Goal: Information Seeking & Learning: Learn about a topic

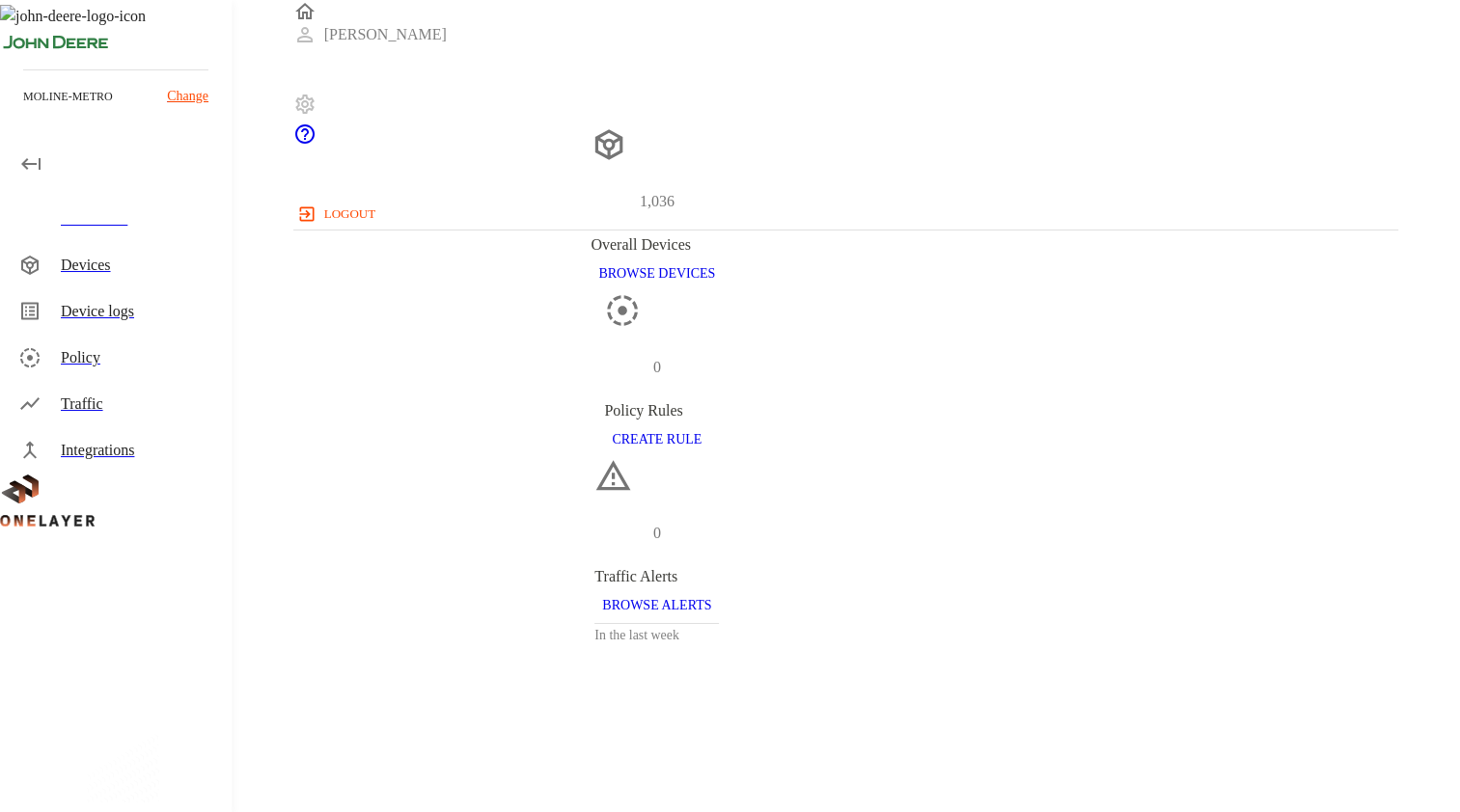
click at [89, 276] on div "Devices" at bounding box center [138, 265] width 156 height 24
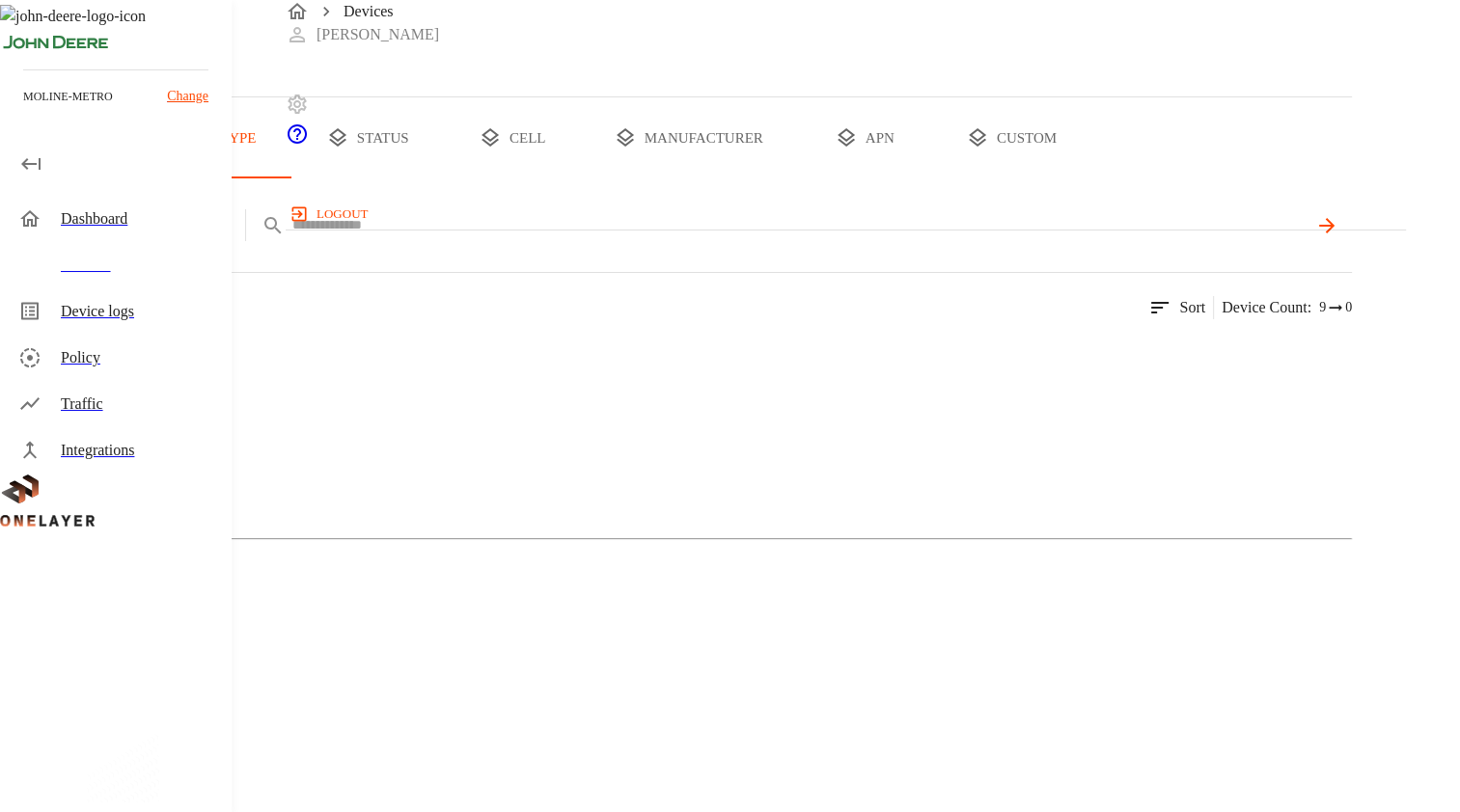
click at [602, 239] on input "text" at bounding box center [799, 225] width 1014 height 28
type input "*"
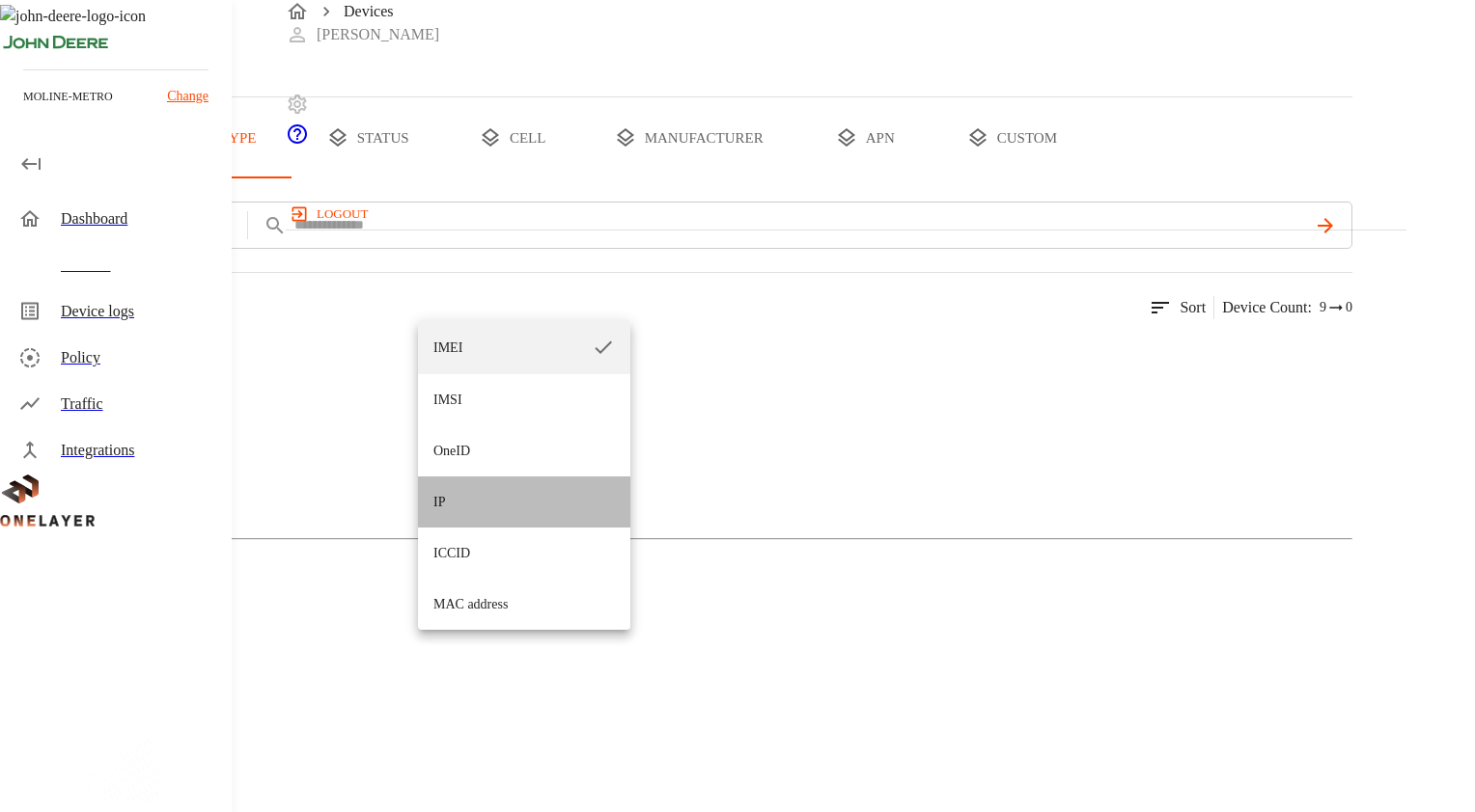
click at [471, 507] on li "IP" at bounding box center [523, 502] width 213 height 51
type input "**"
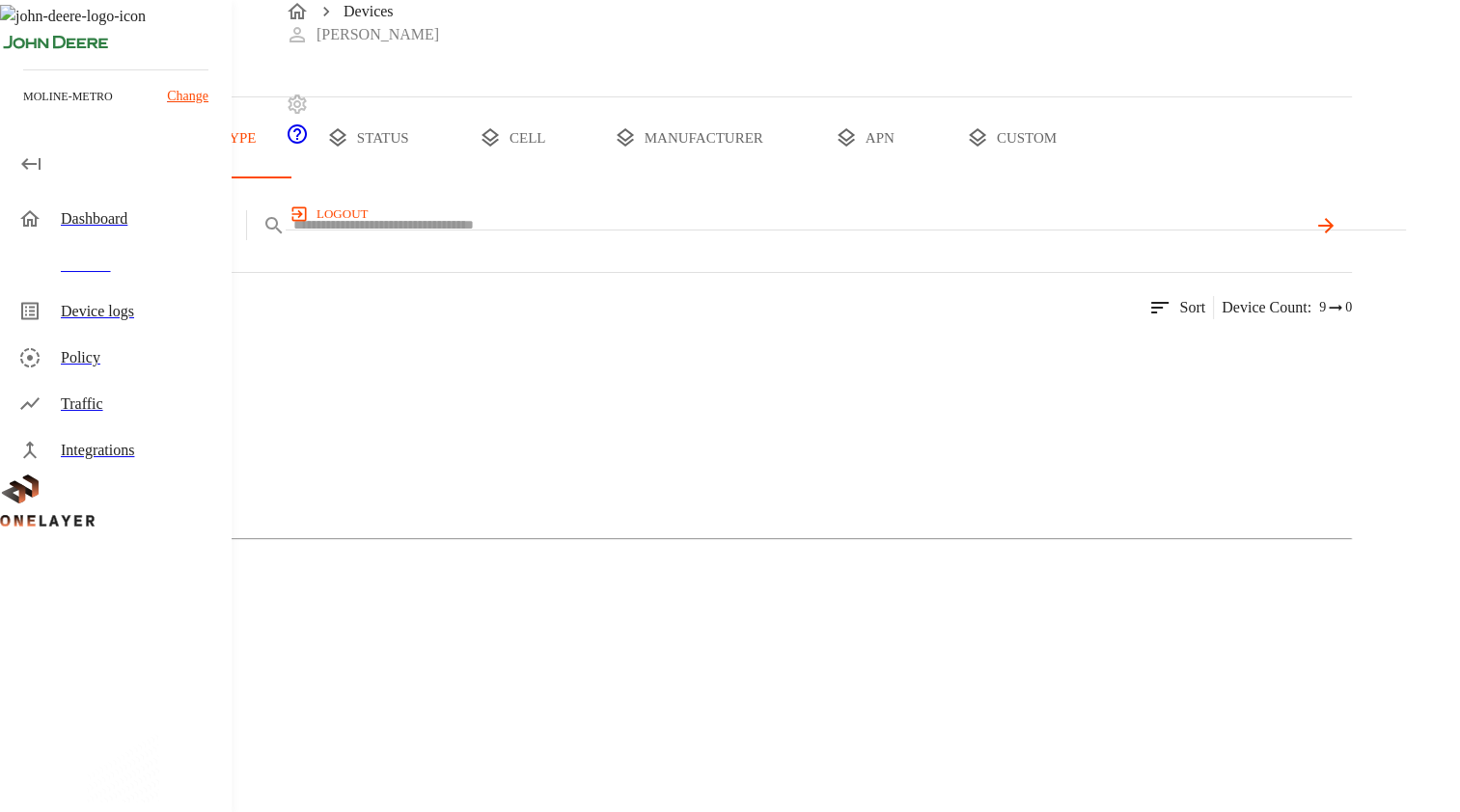
click at [633, 249] on div "IP **" at bounding box center [746, 225] width 1213 height 47
click at [616, 239] on input "text" at bounding box center [799, 225] width 1014 height 28
type input "**********"
click at [330, 477] on div "Cellular Router" at bounding box center [676, 429] width 1352 height 96
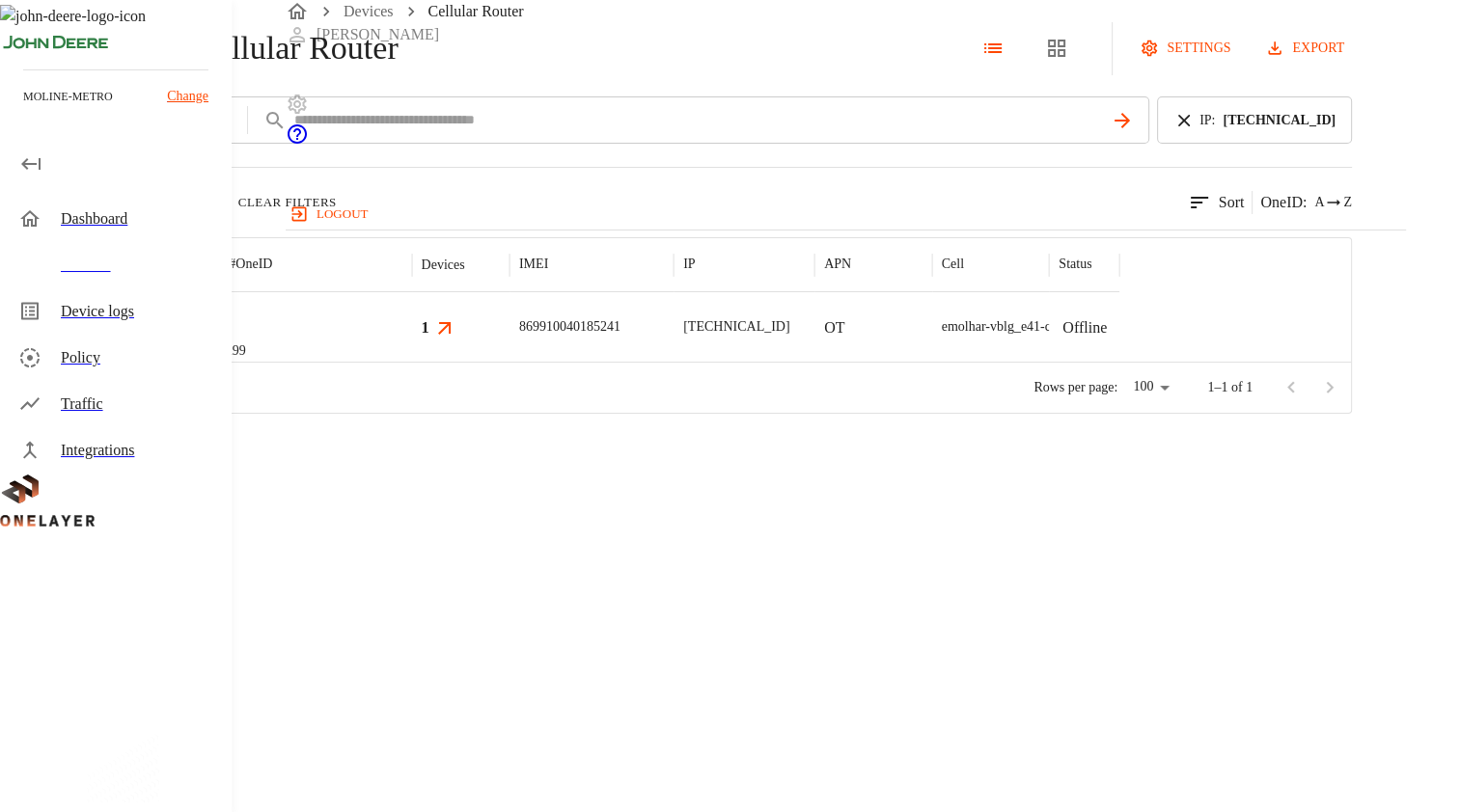
click at [245, 313] on p "eCell" at bounding box center [216, 304] width 59 height 20
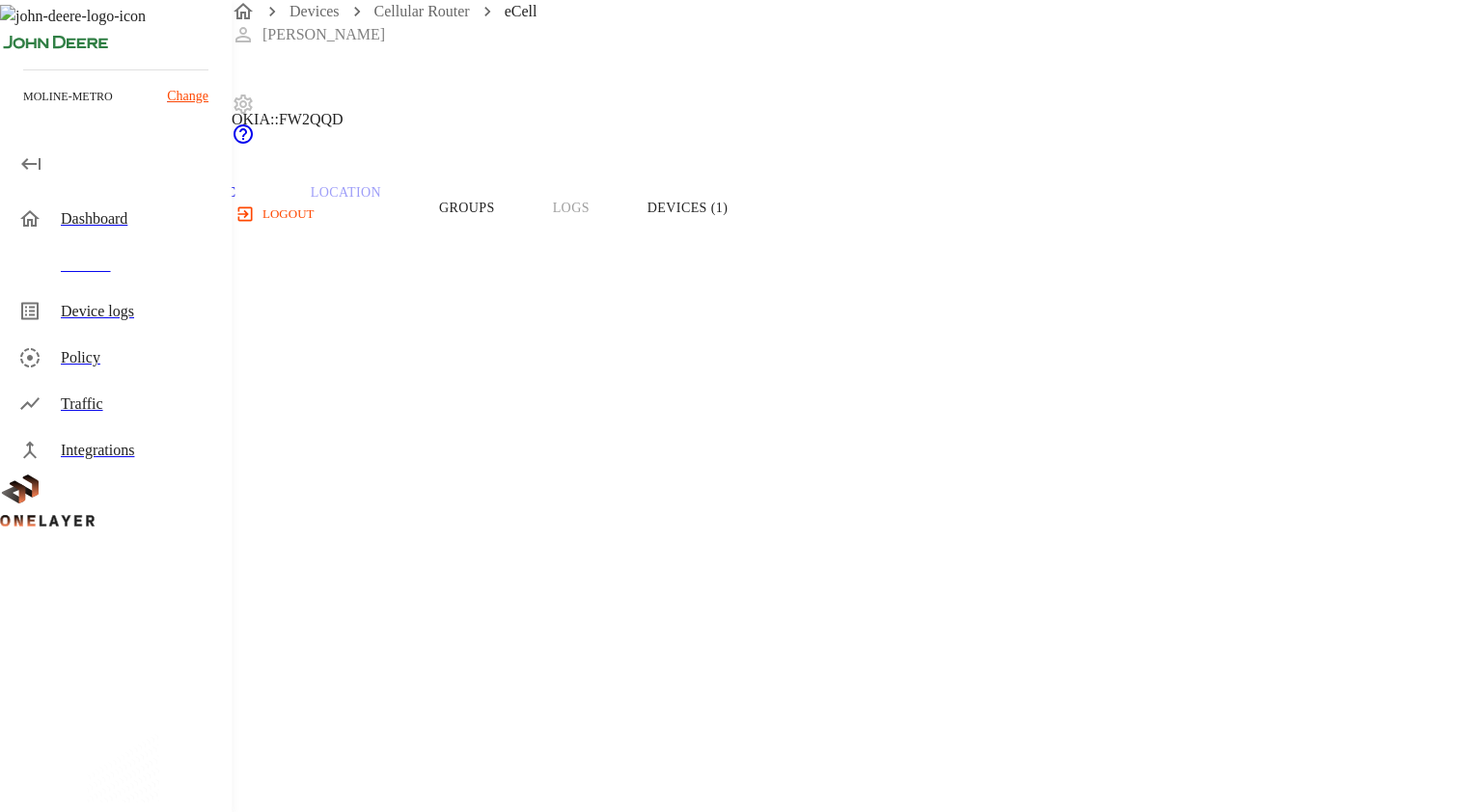
scroll to position [58, 0]
click at [756, 245] on button "Devices (1)" at bounding box center [687, 200] width 138 height 122
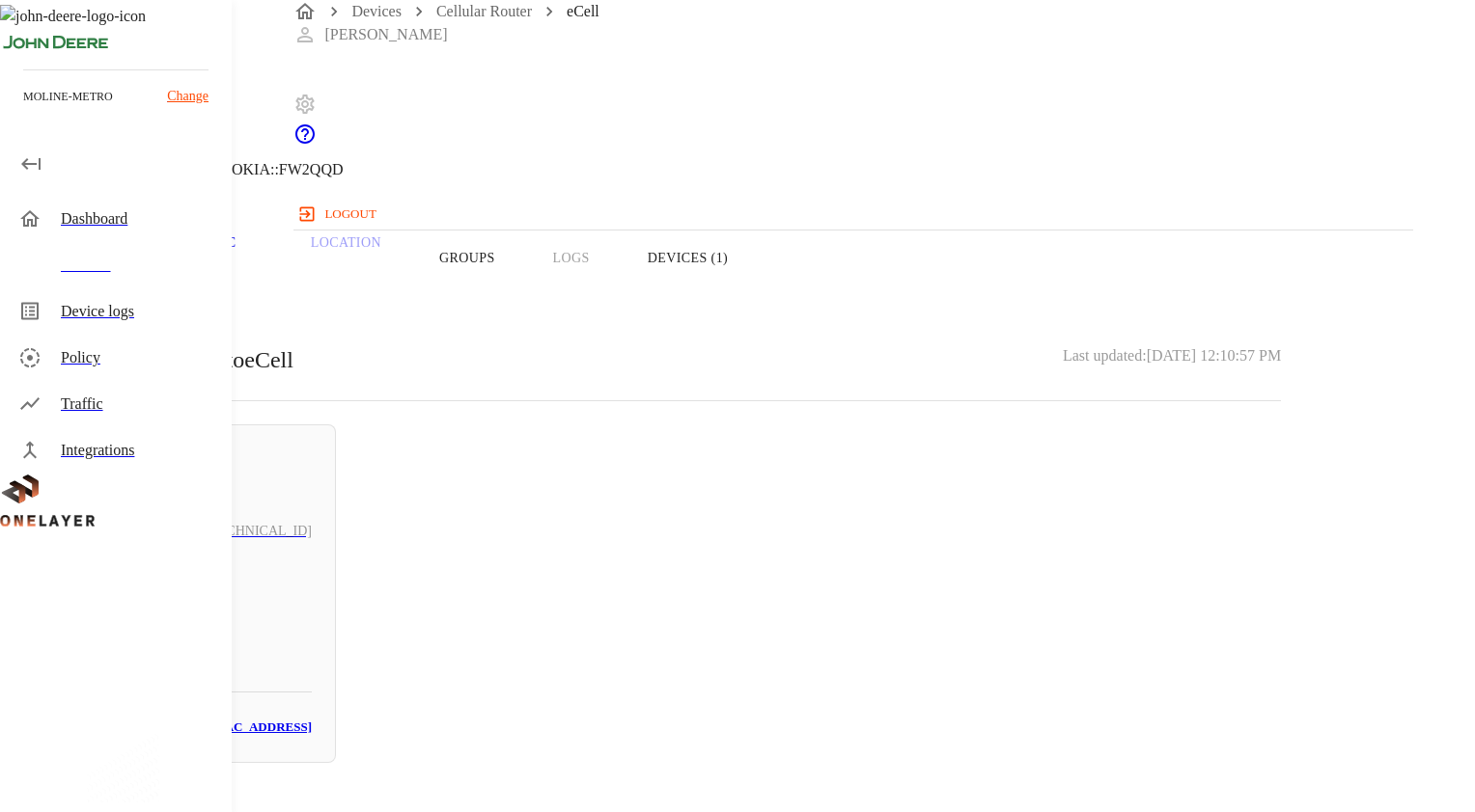
click at [336, 689] on div "Offline [TECHNICAL_ID] N/A # 2d4cd0c6 MAC: [MAC_ADDRESS]" at bounding box center [190, 594] width 289 height 339
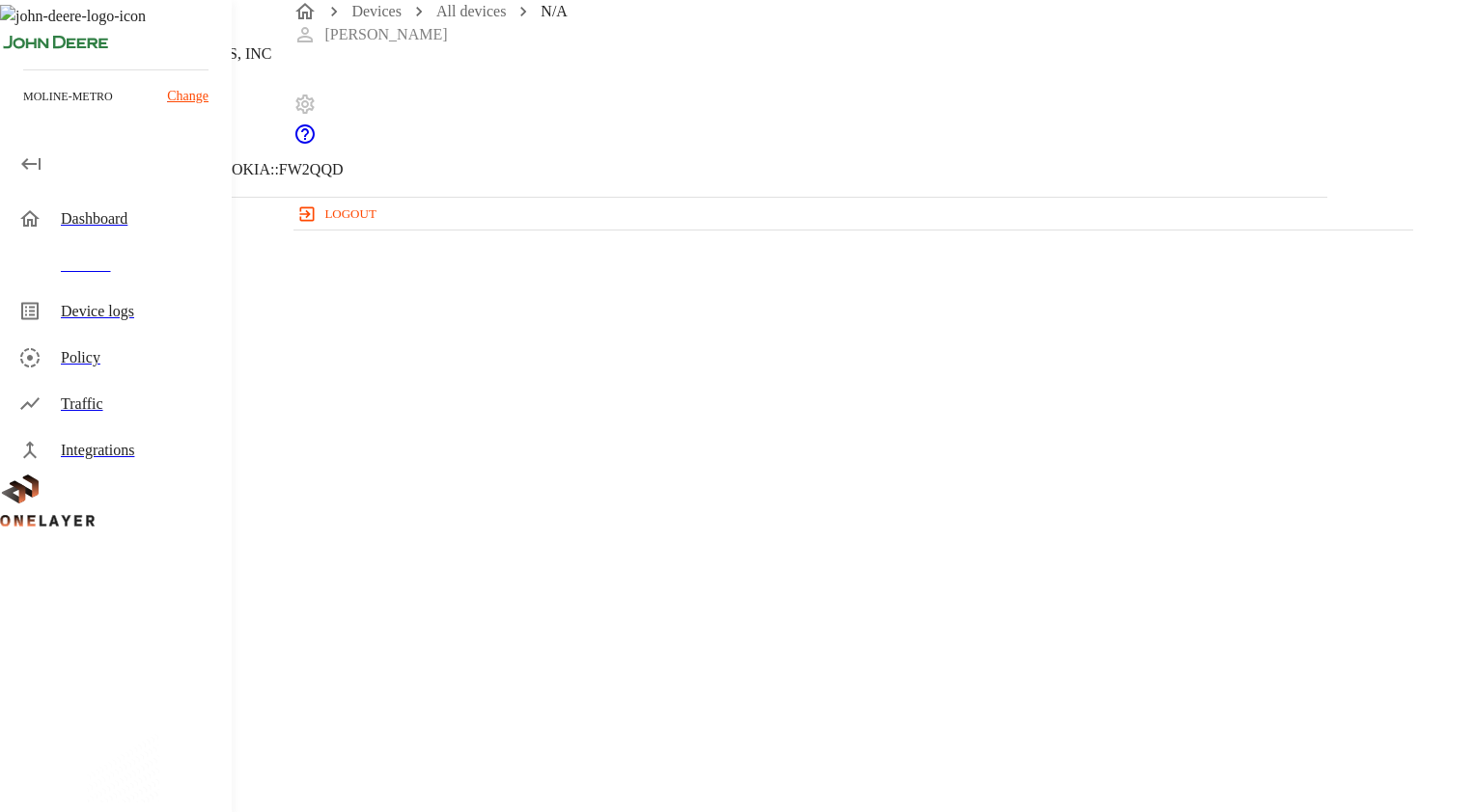
drag, startPoint x: 954, startPoint y: 364, endPoint x: 843, endPoint y: 360, distance: 111.1
copy p "[MAC_ADDRESS]"
click at [24, 110] on icon at bounding box center [12, 99] width 24 height 24
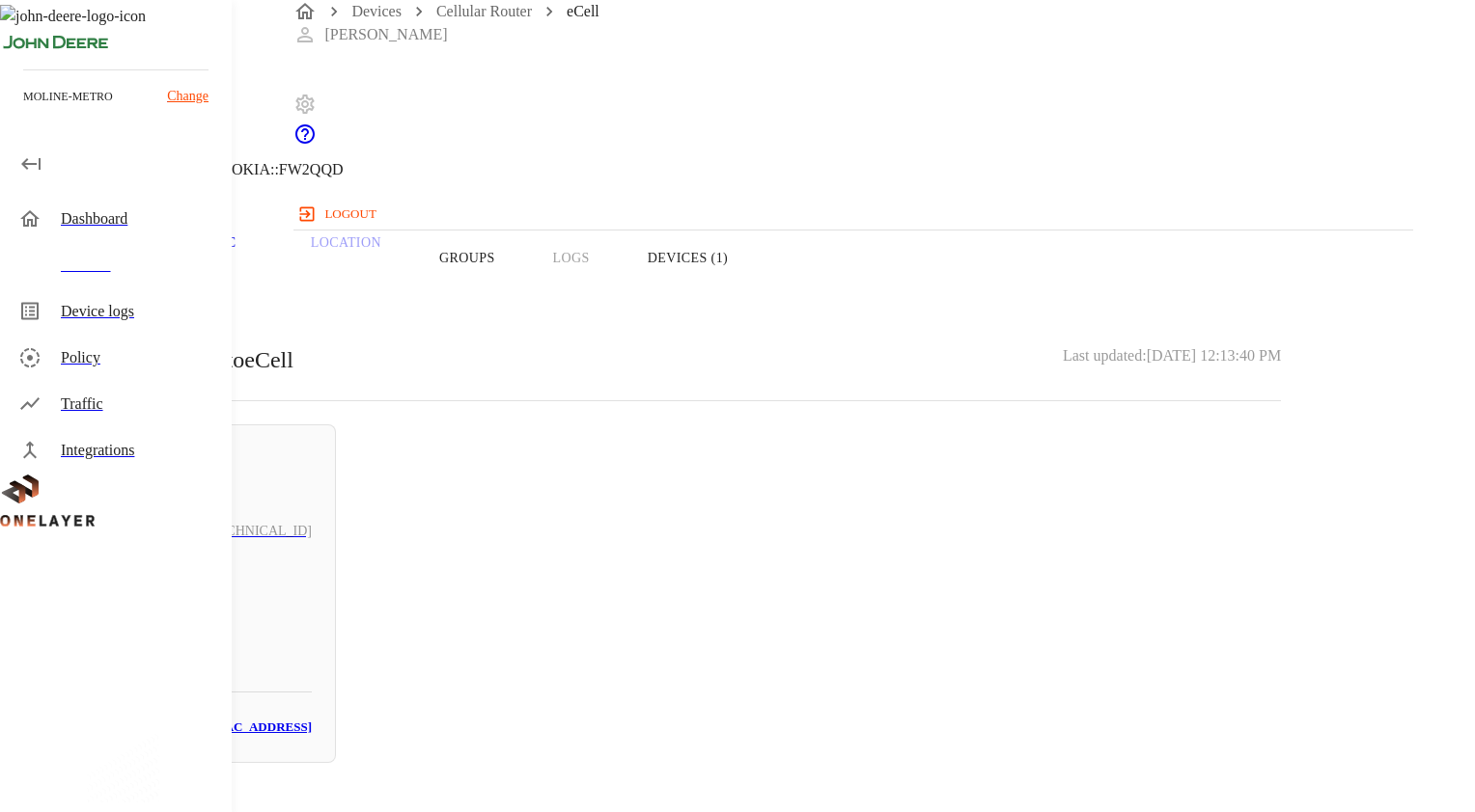
click at [312, 501] on div "[TECHNICAL_ID]" at bounding box center [191, 531] width 241 height 70
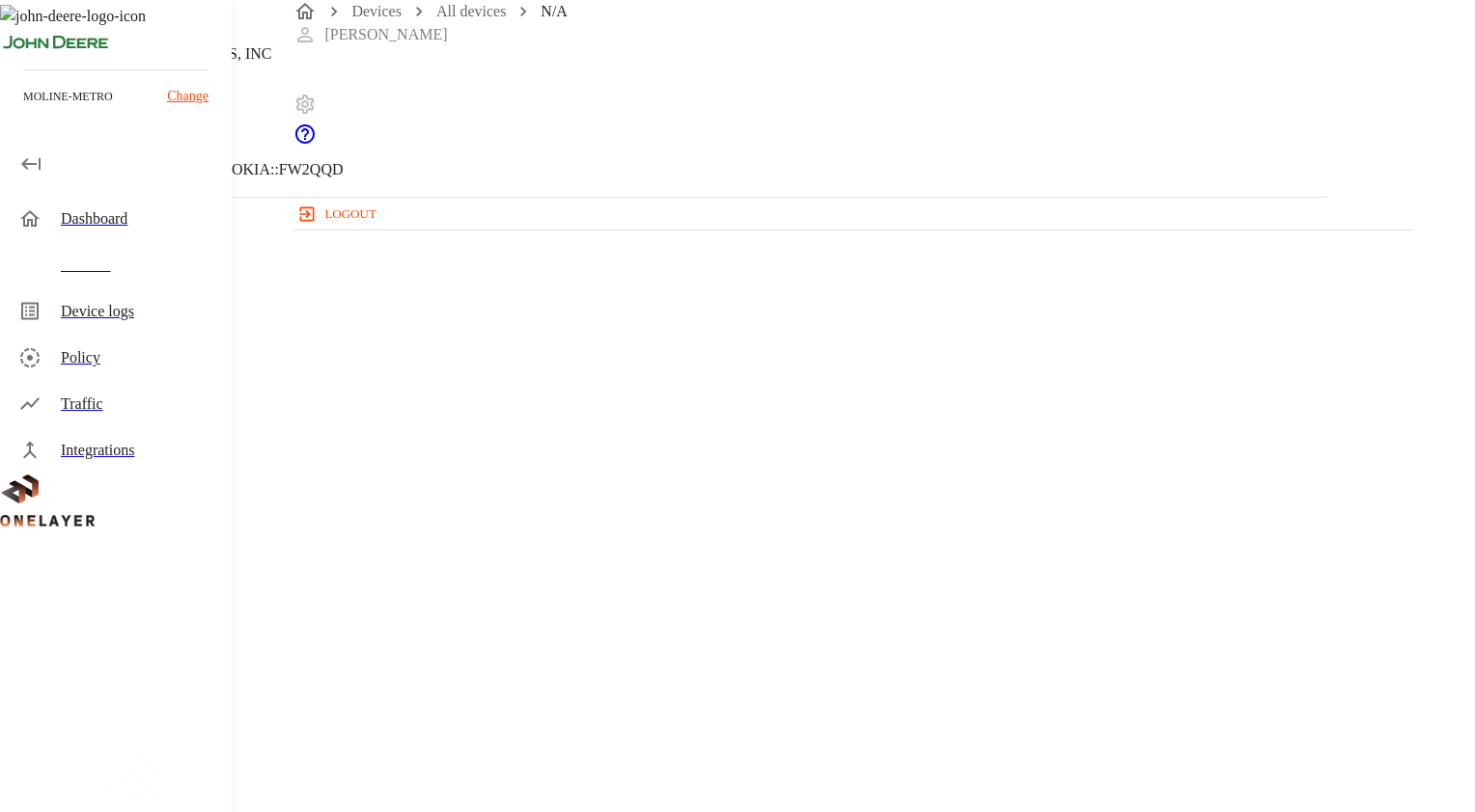
click at [24, 110] on icon at bounding box center [12, 99] width 24 height 24
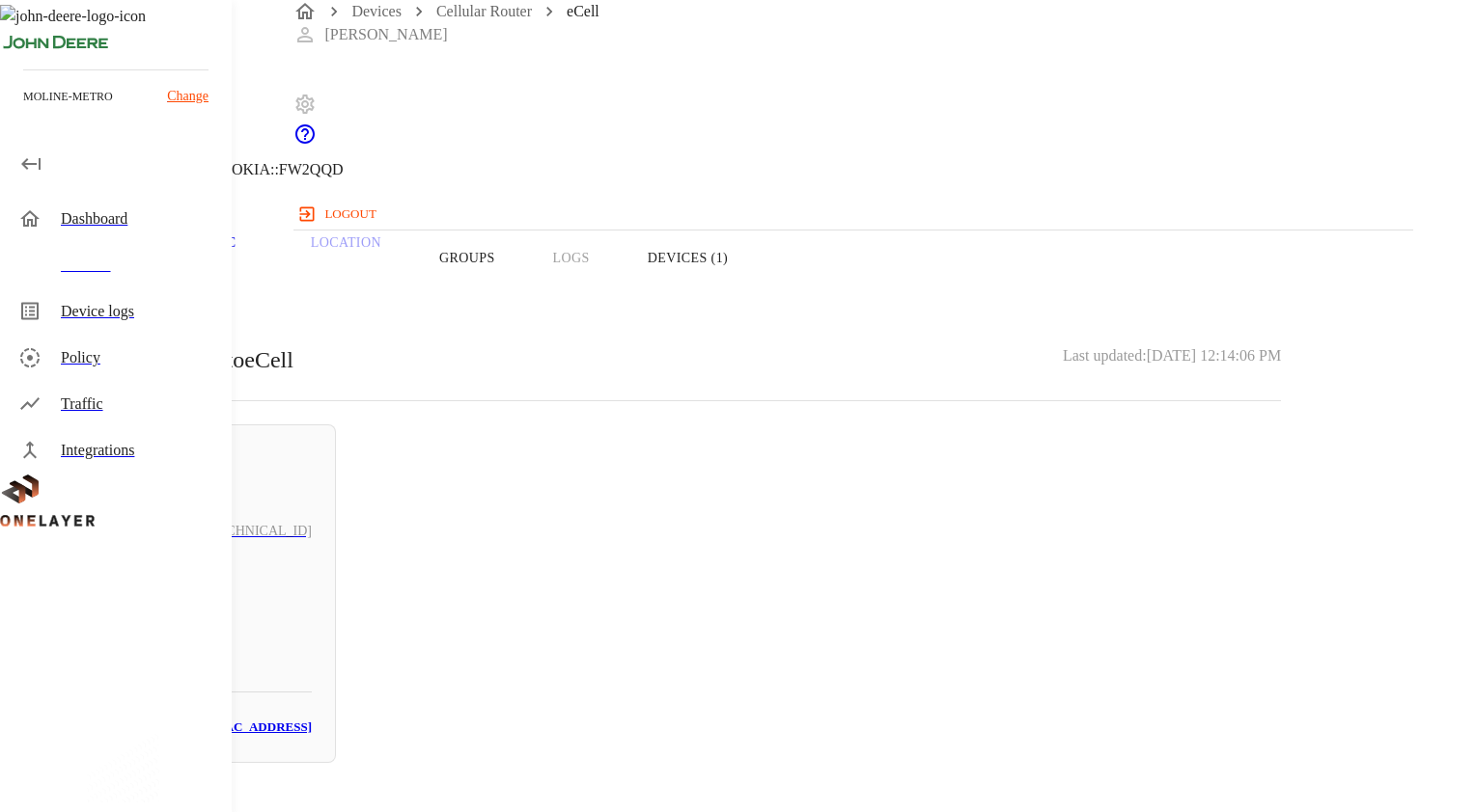
click at [312, 639] on h3 "# 2d4cd0c6" at bounding box center [191, 653] width 241 height 29
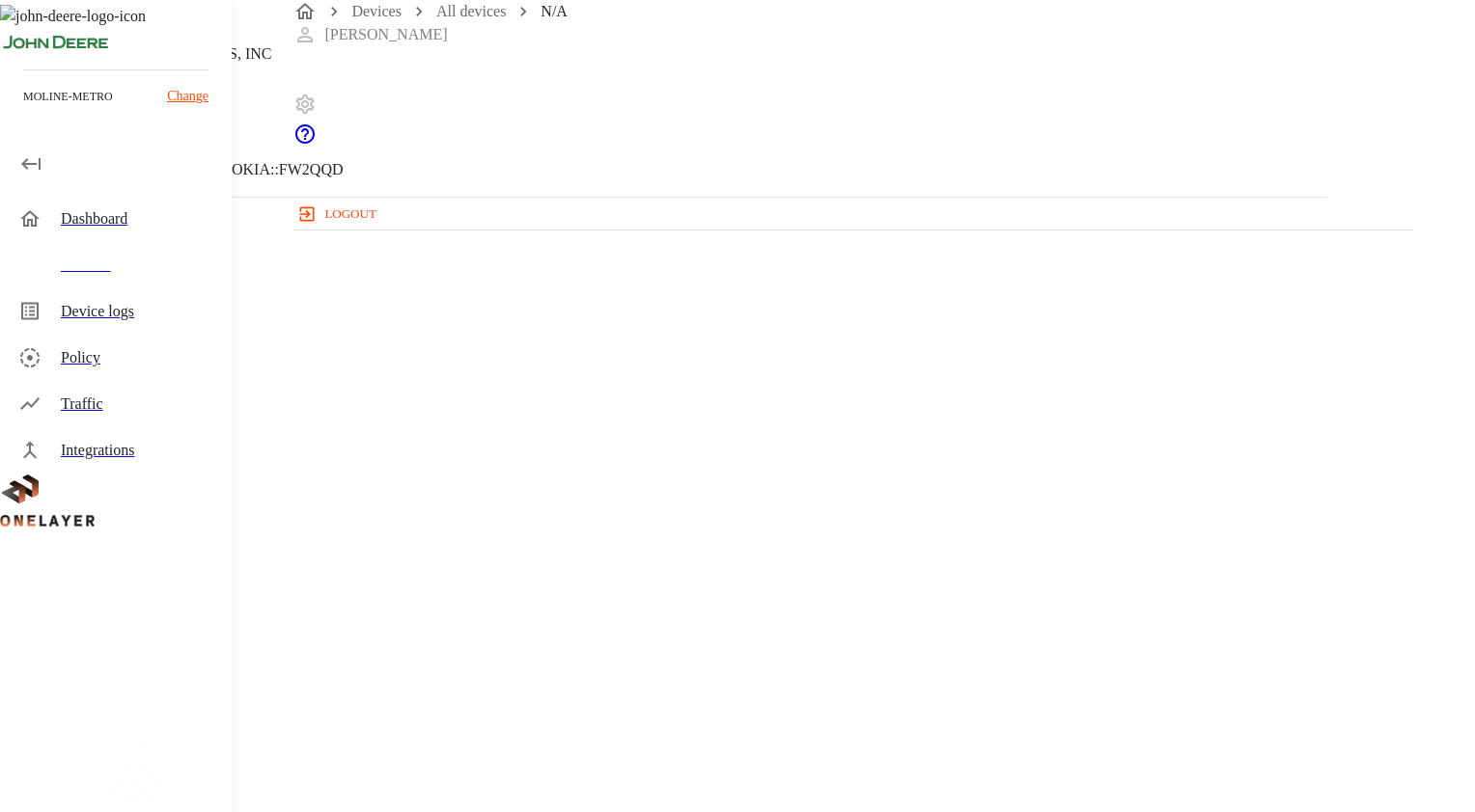
click at [24, 110] on icon at bounding box center [12, 99] width 24 height 24
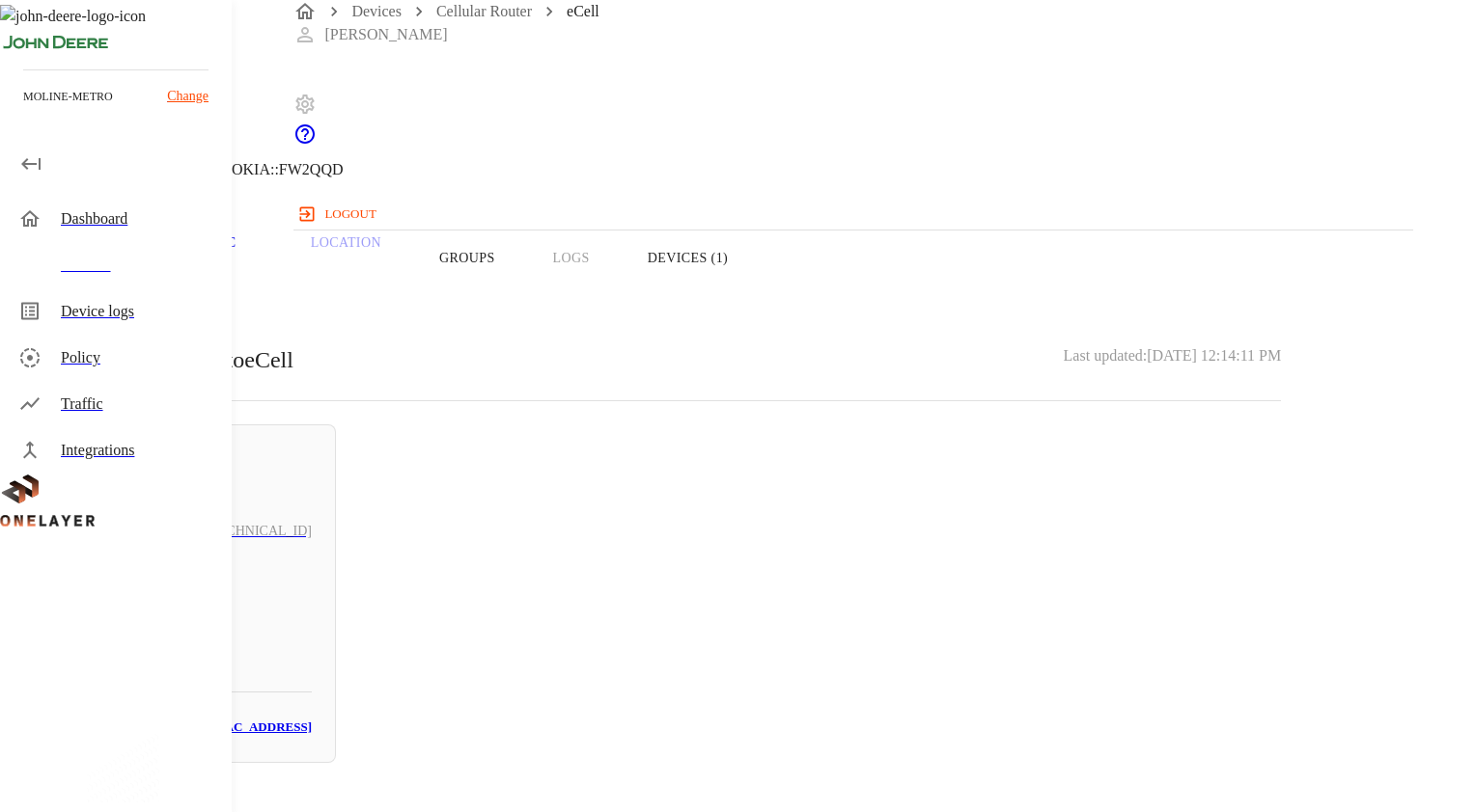
click at [312, 607] on h5 "N/A" at bounding box center [191, 623] width 241 height 31
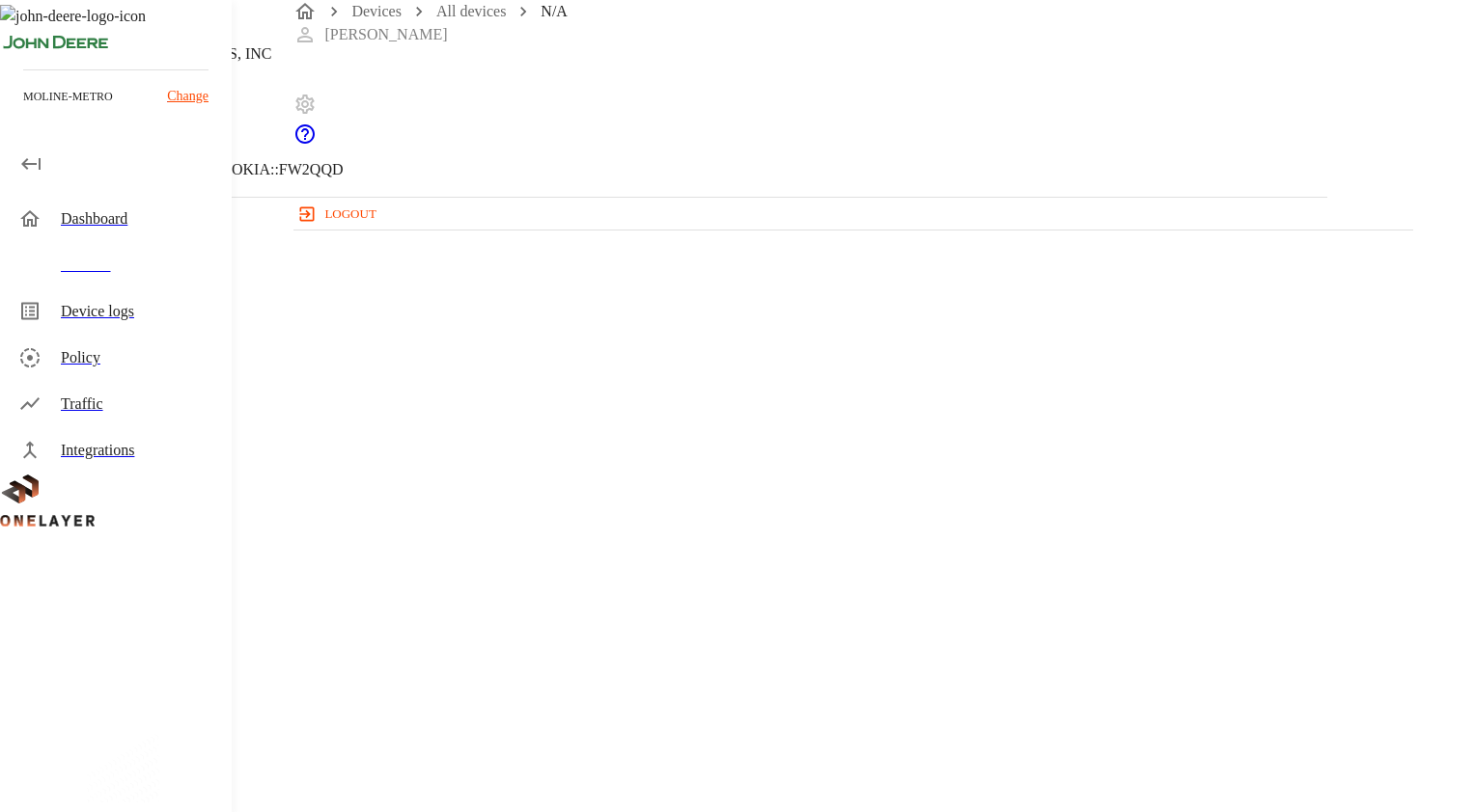
drag, startPoint x: 958, startPoint y: 365, endPoint x: 841, endPoint y: 351, distance: 117.8
click at [841, 632] on section "LAN interface: N/A IP address: [TECHNICAL_ID] MAC address: [MAC_ADDRESS] Cell: …" at bounding box center [663, 796] width 1234 height 329
copy p "[MAC_ADDRESS]"
click at [24, 110] on icon at bounding box center [12, 99] width 24 height 24
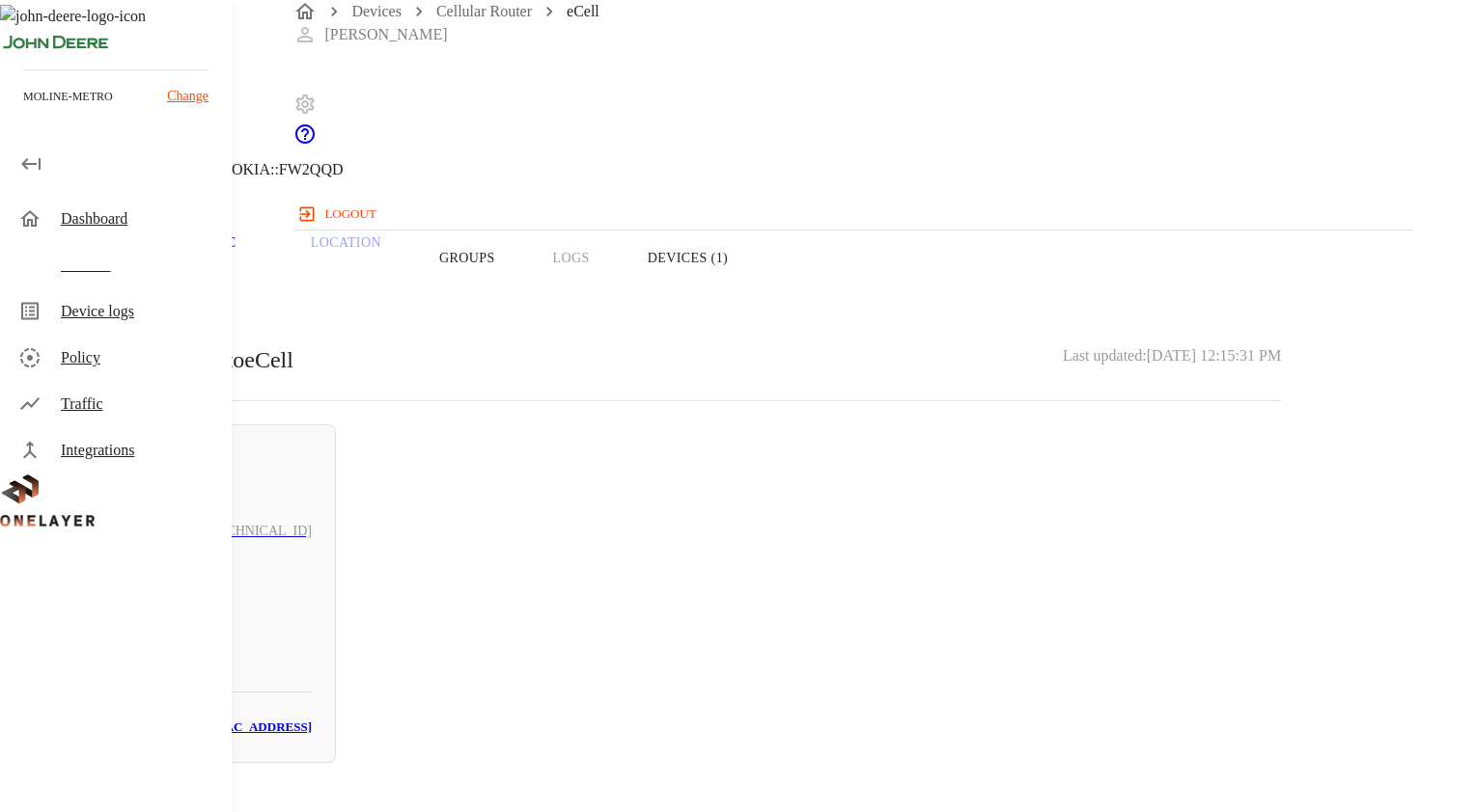
click at [312, 509] on div "[TECHNICAL_ID]" at bounding box center [191, 531] width 241 height 70
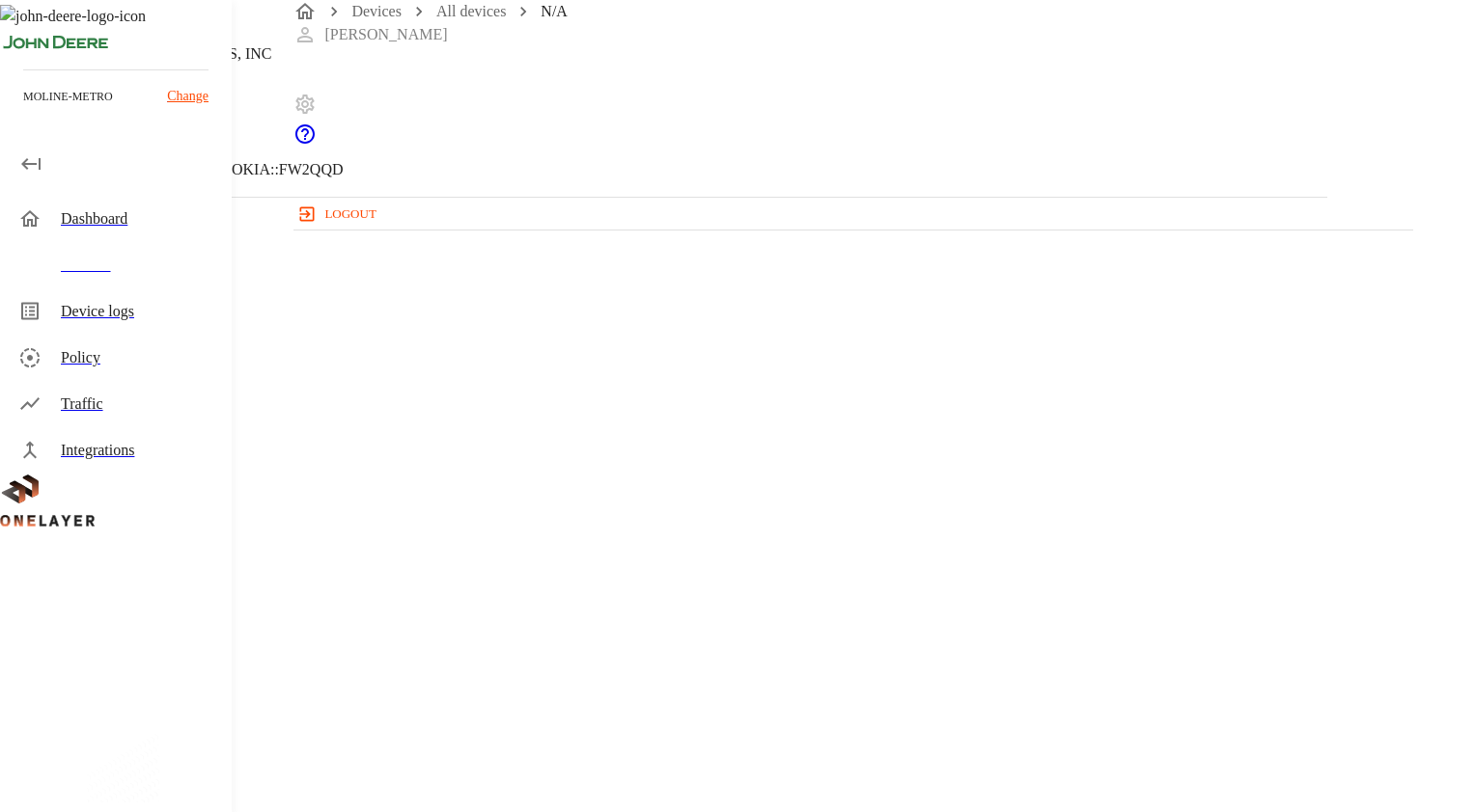
click at [24, 110] on icon at bounding box center [12, 99] width 24 height 24
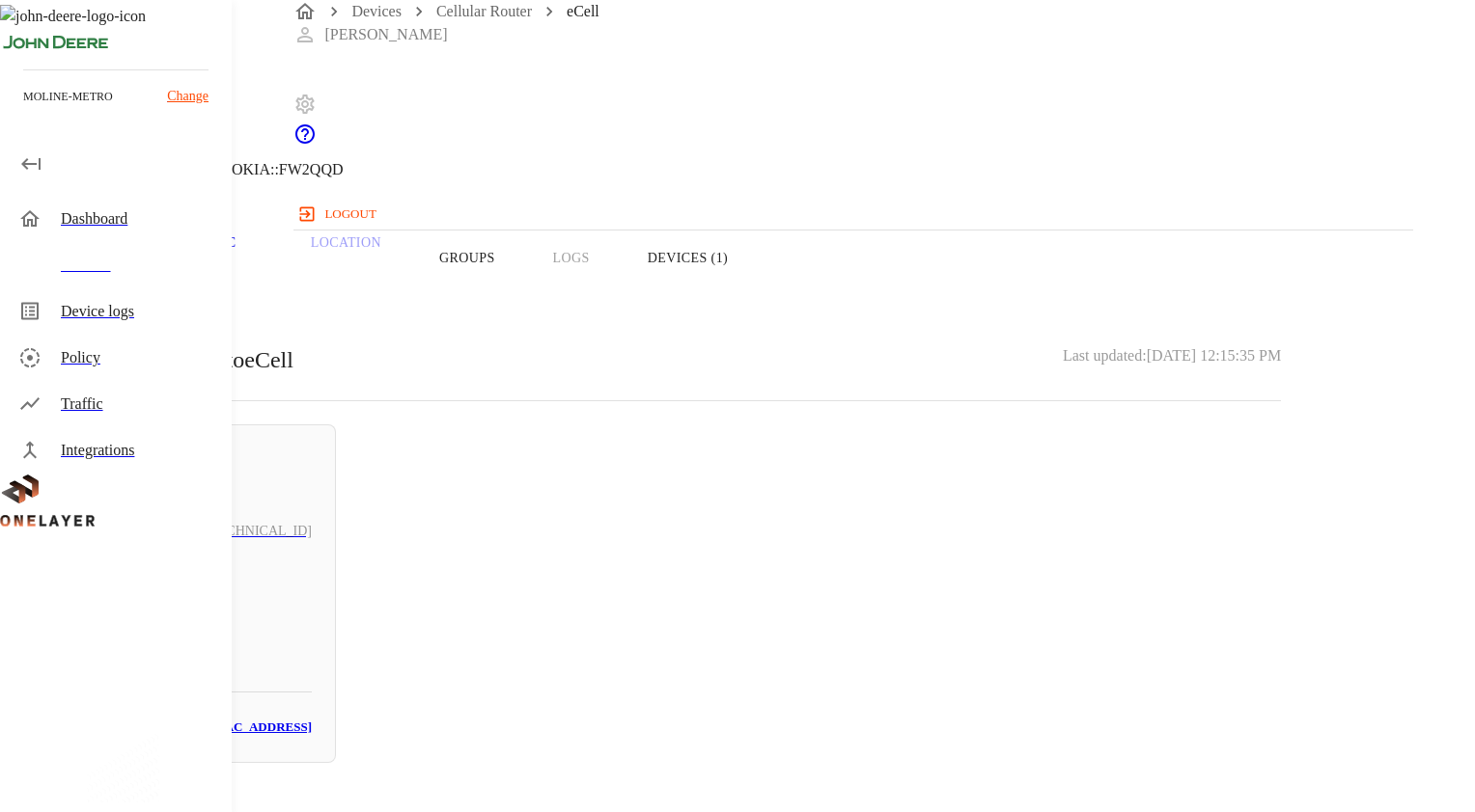
click at [132, 302] on button "Overview" at bounding box center [66, 258] width 132 height 122
click at [757, 295] on button "Devices (1)" at bounding box center [687, 258] width 138 height 122
click at [312, 531] on div "[TECHNICAL_ID]" at bounding box center [191, 531] width 241 height 70
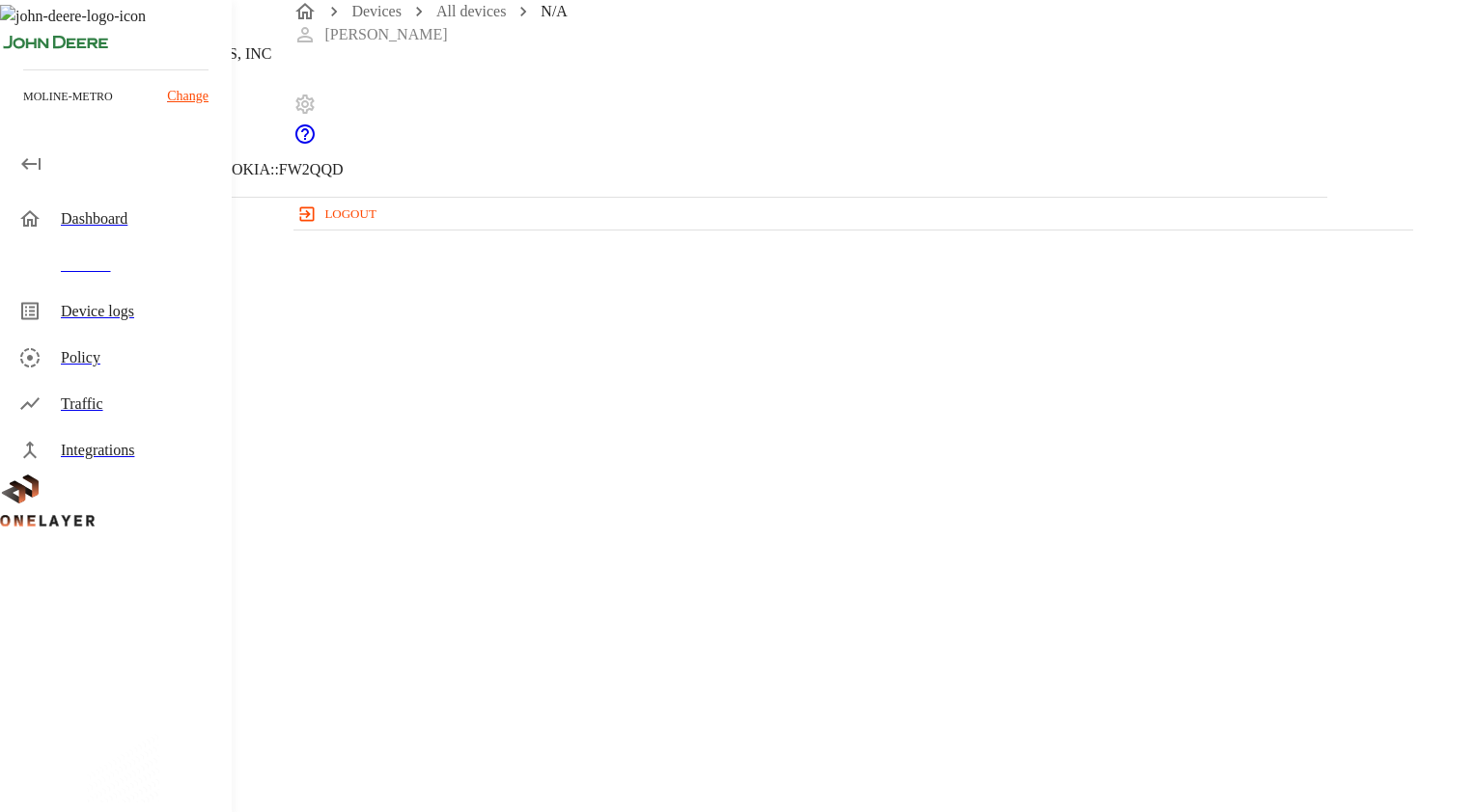
click at [24, 110] on icon at bounding box center [12, 99] width 24 height 24
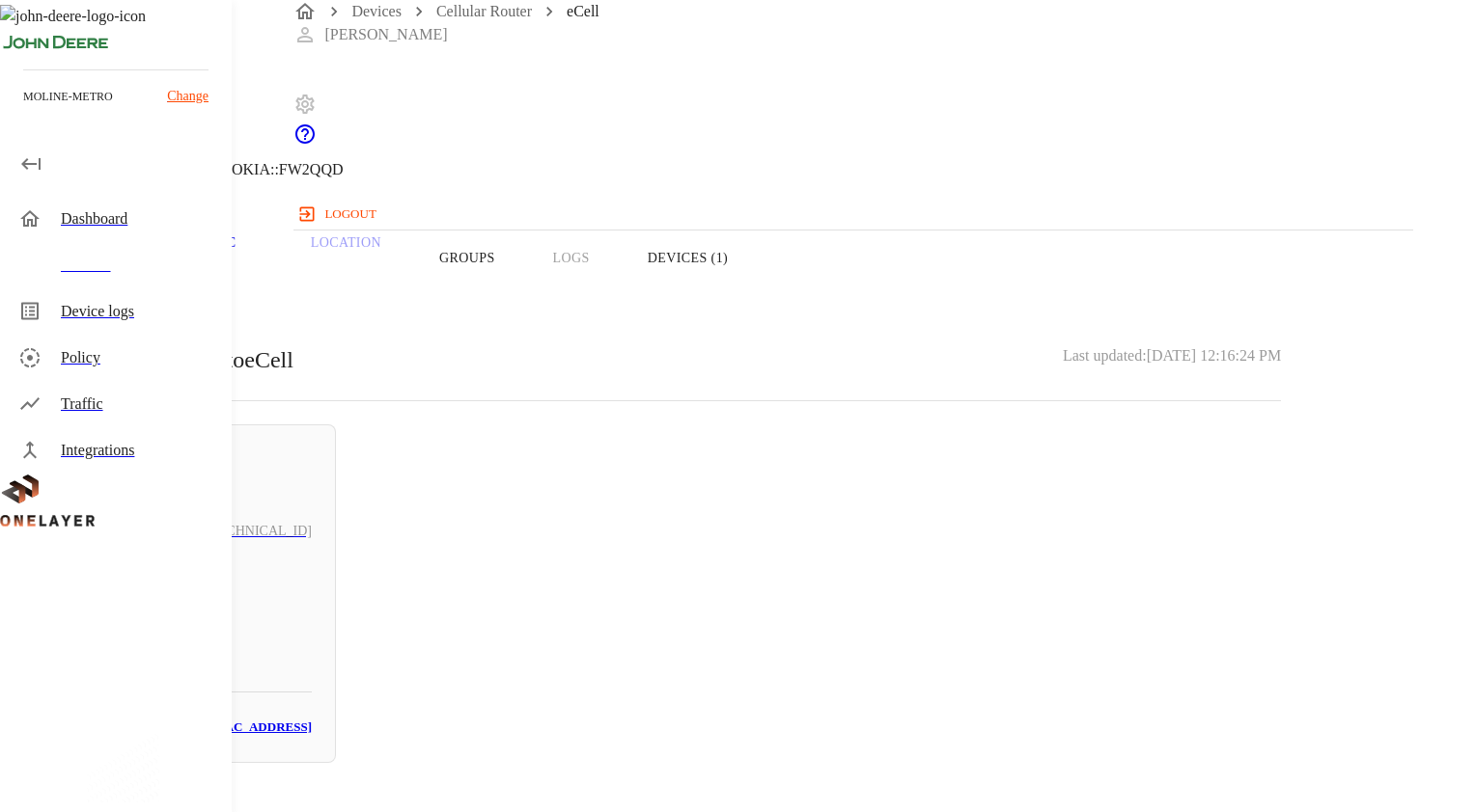
click at [312, 454] on div "Offline" at bounding box center [191, 460] width 241 height 24
click at [312, 607] on h5 "N/A" at bounding box center [191, 623] width 241 height 31
click at [357, 161] on div "eCell [TECHNICAL_ID] #ab043a99 Cell #EB211210933::NOKIA::FW2QQD" at bounding box center [664, 98] width 1327 height 197
click at [24, 110] on icon at bounding box center [12, 99] width 24 height 24
click at [757, 293] on button "Devices (1)" at bounding box center [687, 258] width 138 height 122
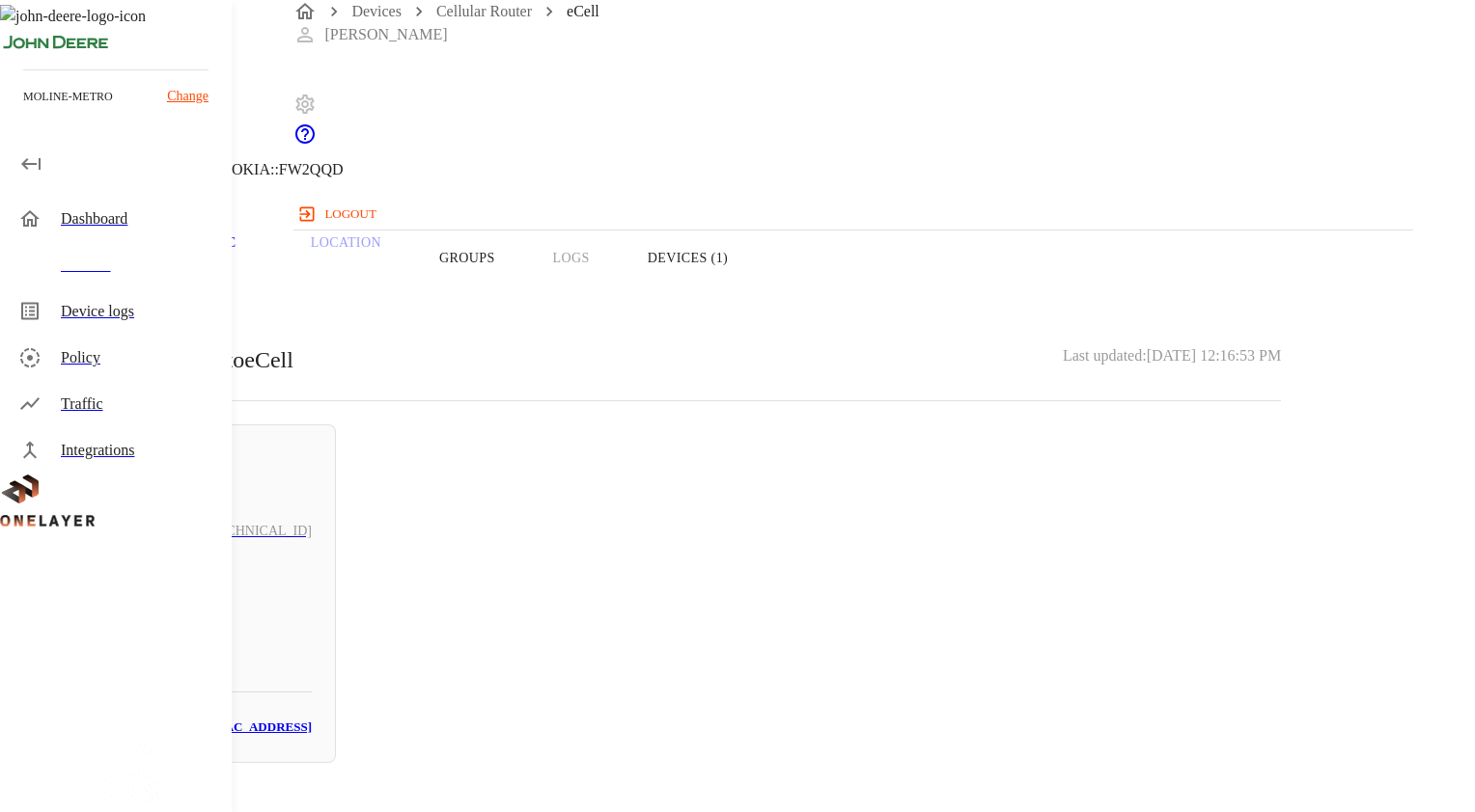
click at [132, 275] on button "Overview" at bounding box center [66, 258] width 132 height 122
click at [757, 303] on button "Devices (1)" at bounding box center [687, 258] width 138 height 122
click at [312, 464] on div "Offline" at bounding box center [191, 460] width 241 height 24
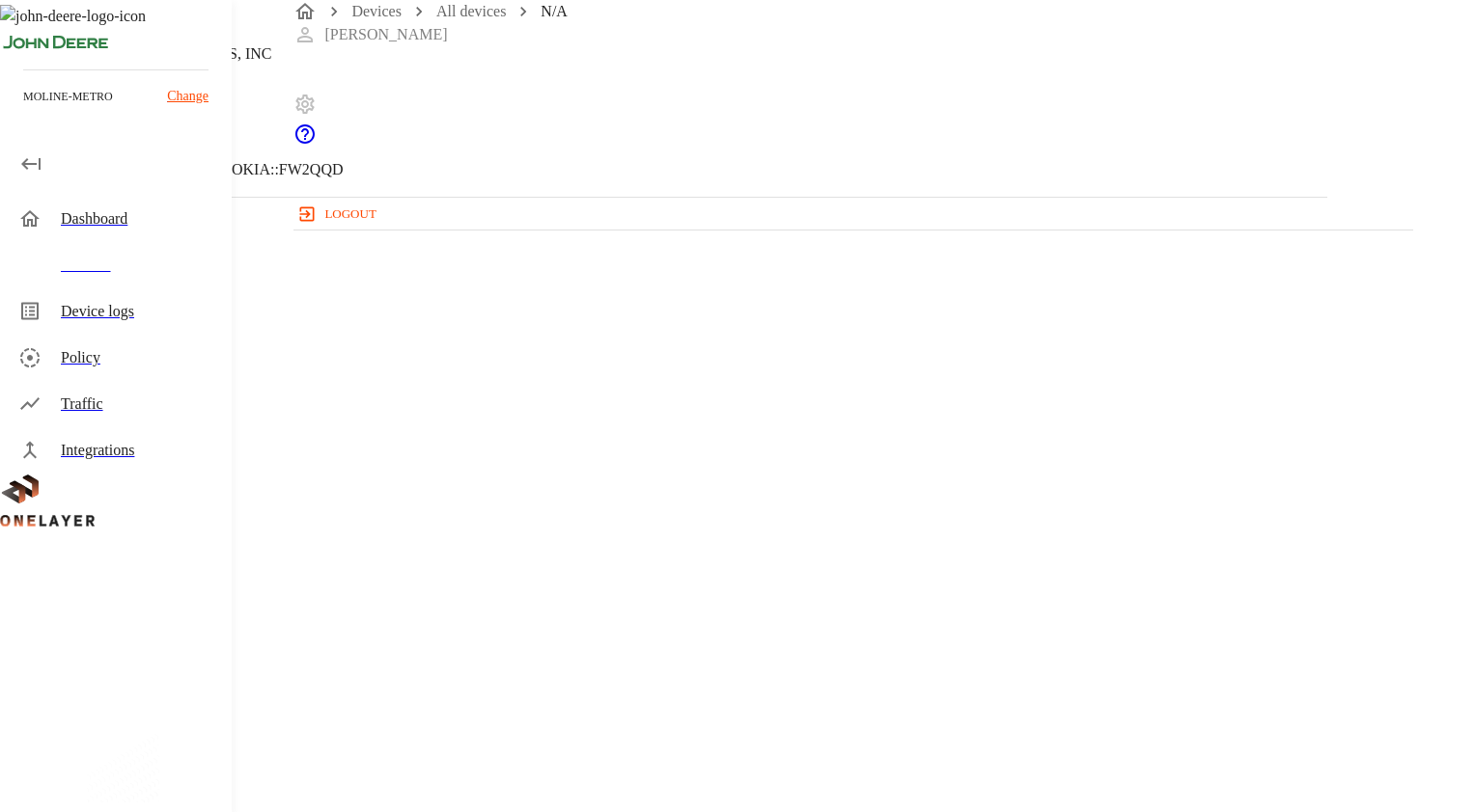
click at [24, 110] on icon at bounding box center [12, 99] width 24 height 24
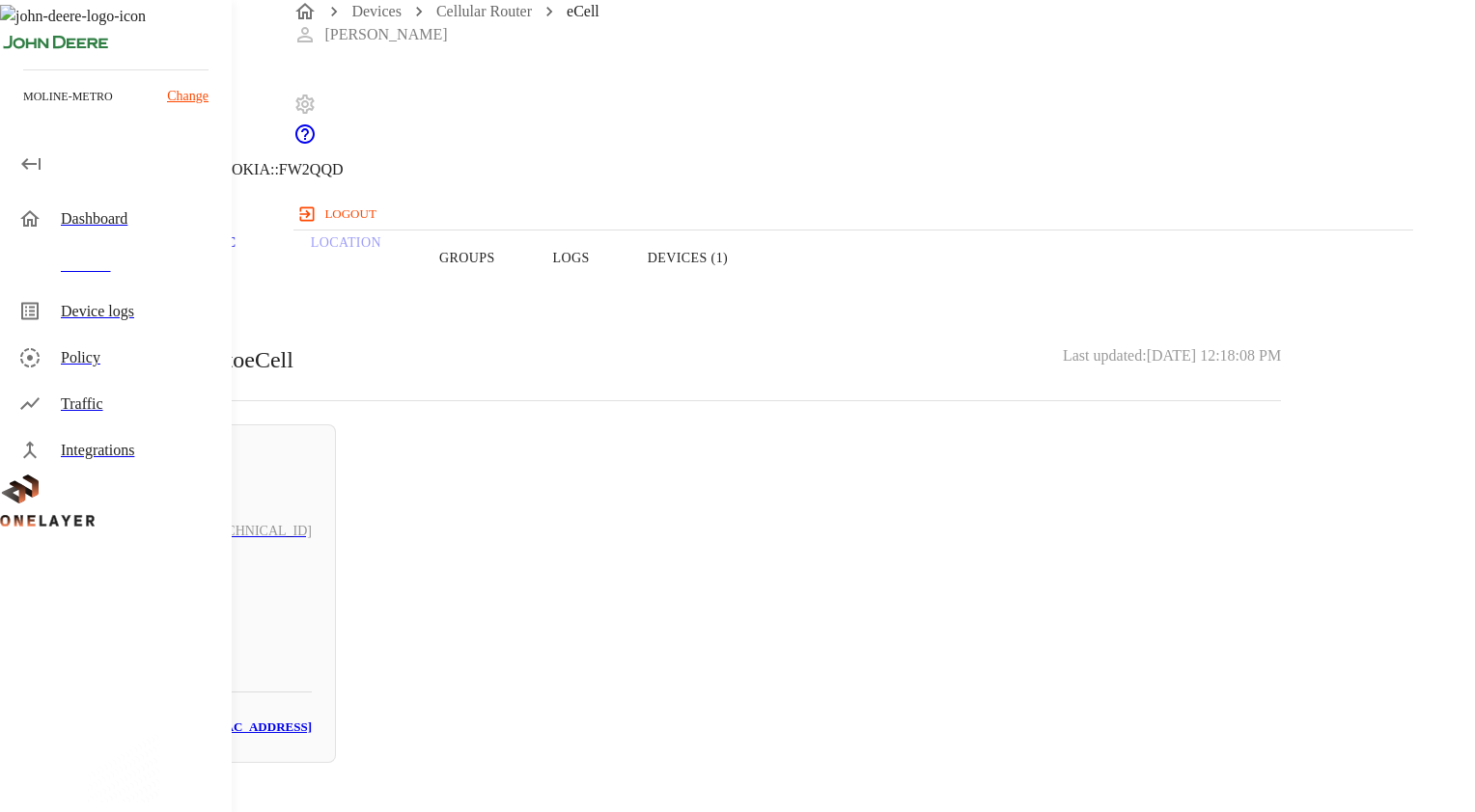
click at [312, 591] on div "N/A # 2d4cd0c6" at bounding box center [191, 629] width 241 height 77
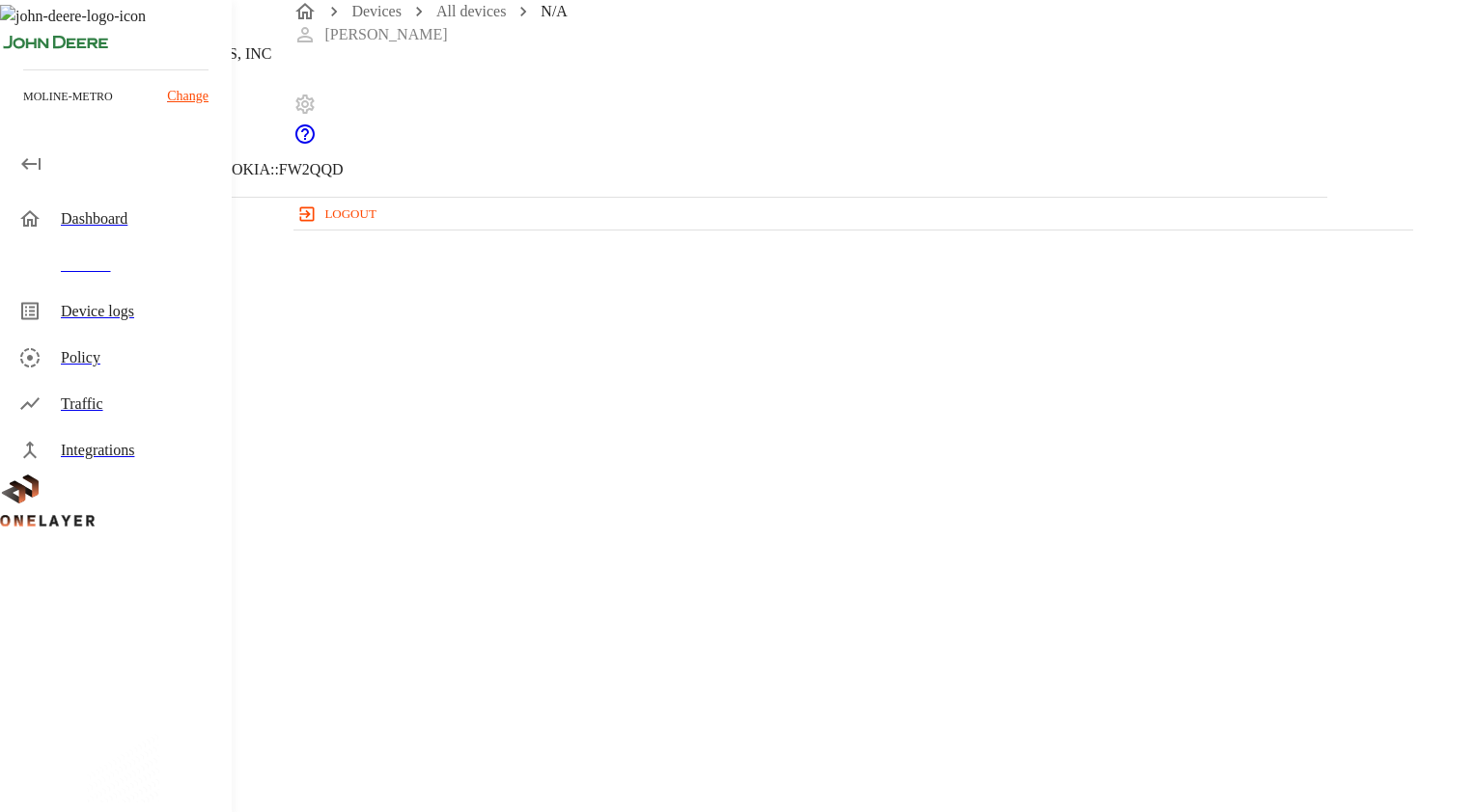
click at [12, 108] on icon at bounding box center [6, 99] width 12 height 20
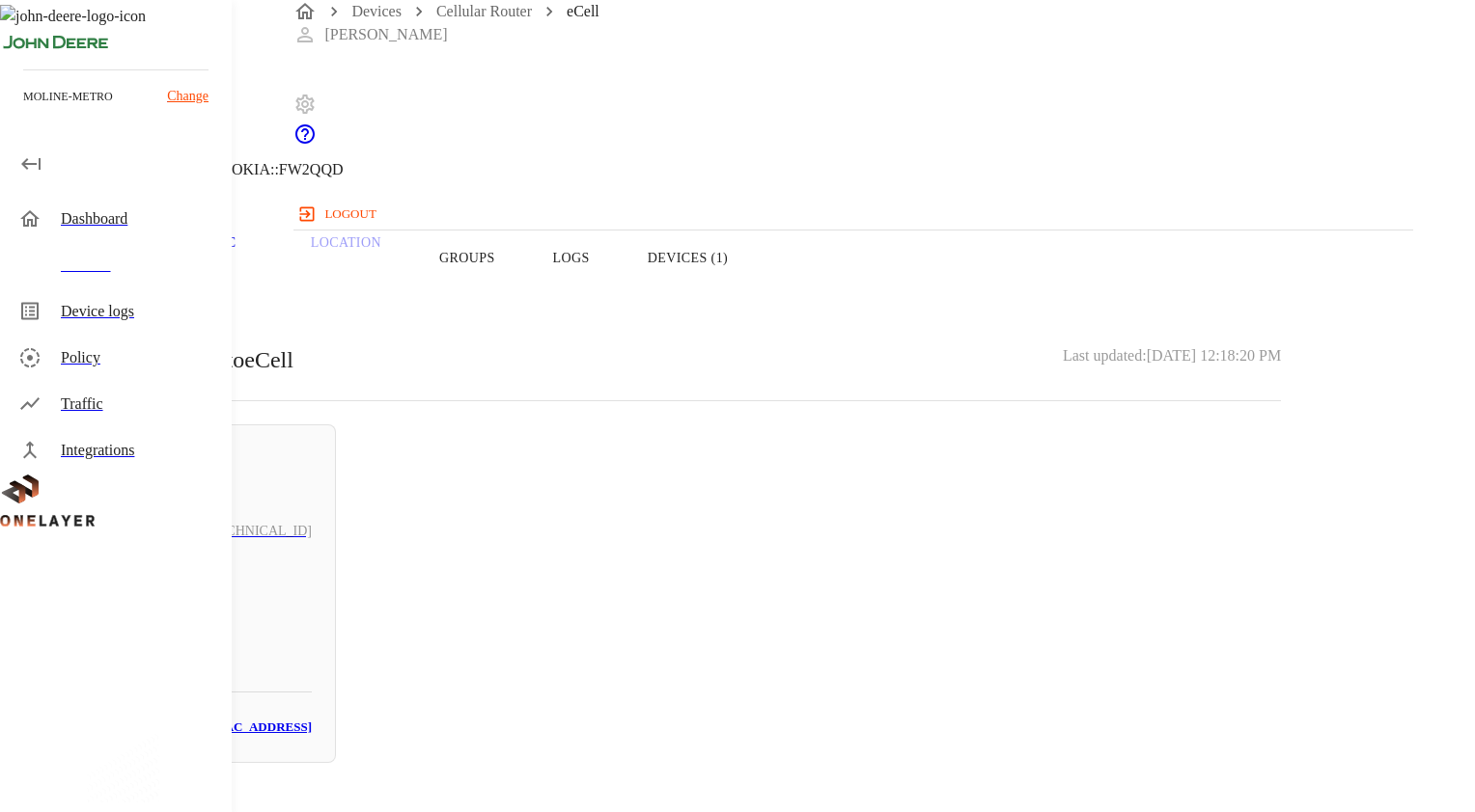
click at [336, 557] on div "Online [TECHNICAL_ID] N/A # 2d4cd0c6 MAC: [MAC_ADDRESS]" at bounding box center [190, 594] width 289 height 339
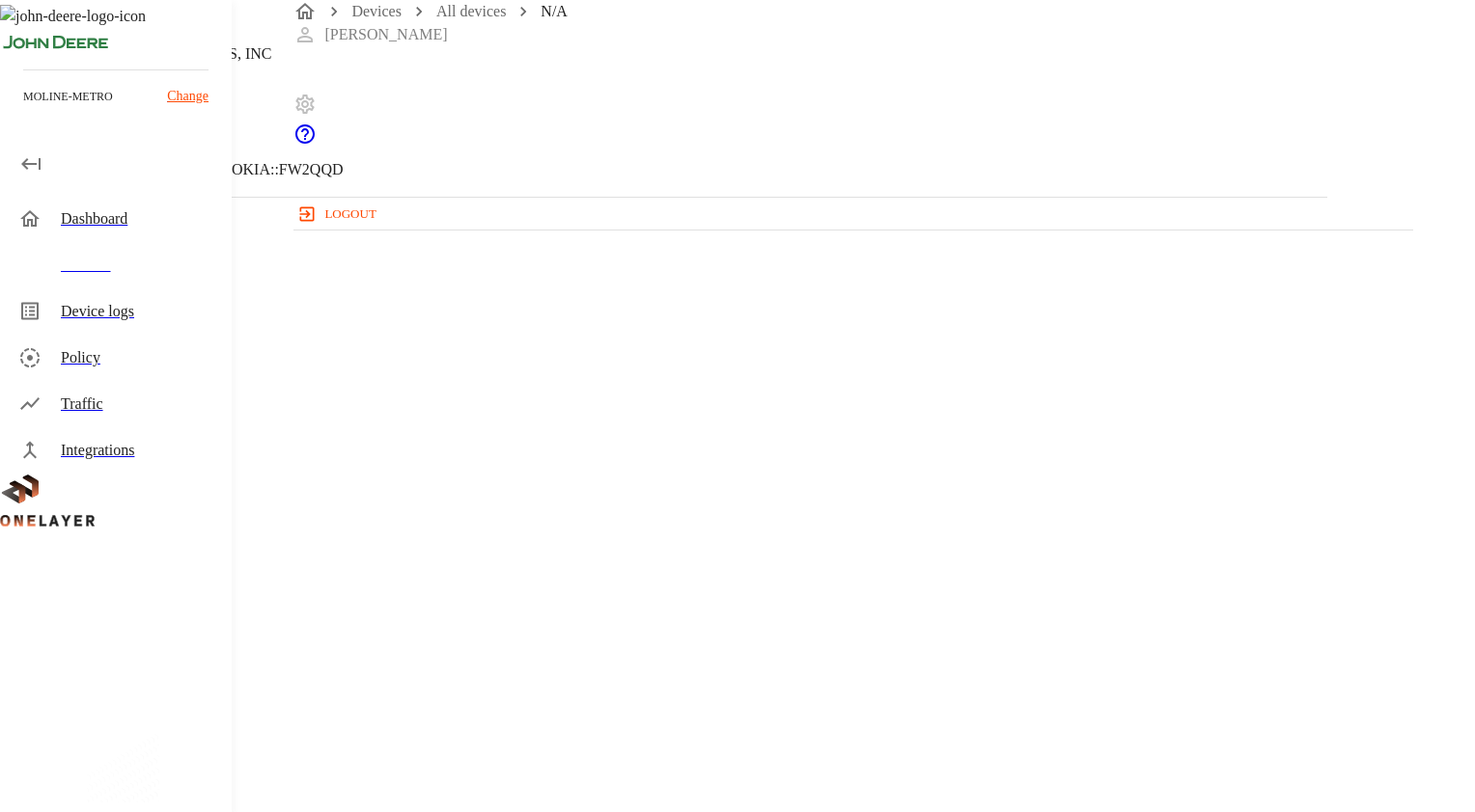
click at [24, 110] on icon at bounding box center [12, 99] width 24 height 24
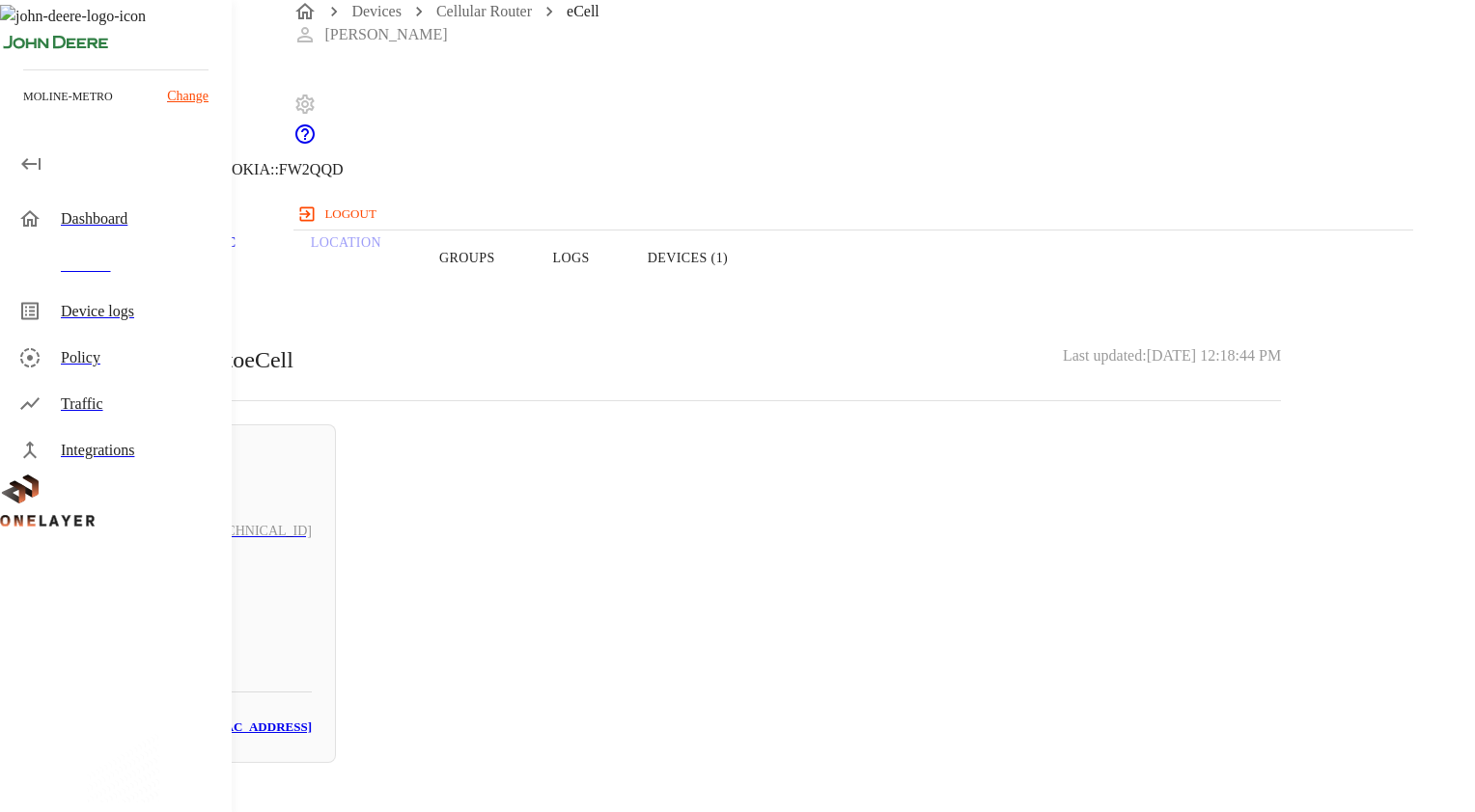
click at [132, 286] on button "Overview" at bounding box center [66, 258] width 132 height 122
click at [757, 299] on button "Devices (1)" at bounding box center [687, 258] width 138 height 122
click at [336, 494] on div "Online [TECHNICAL_ID] N/A # 2d4cd0c6 MAC: [MAC_ADDRESS]" at bounding box center [190, 594] width 289 height 339
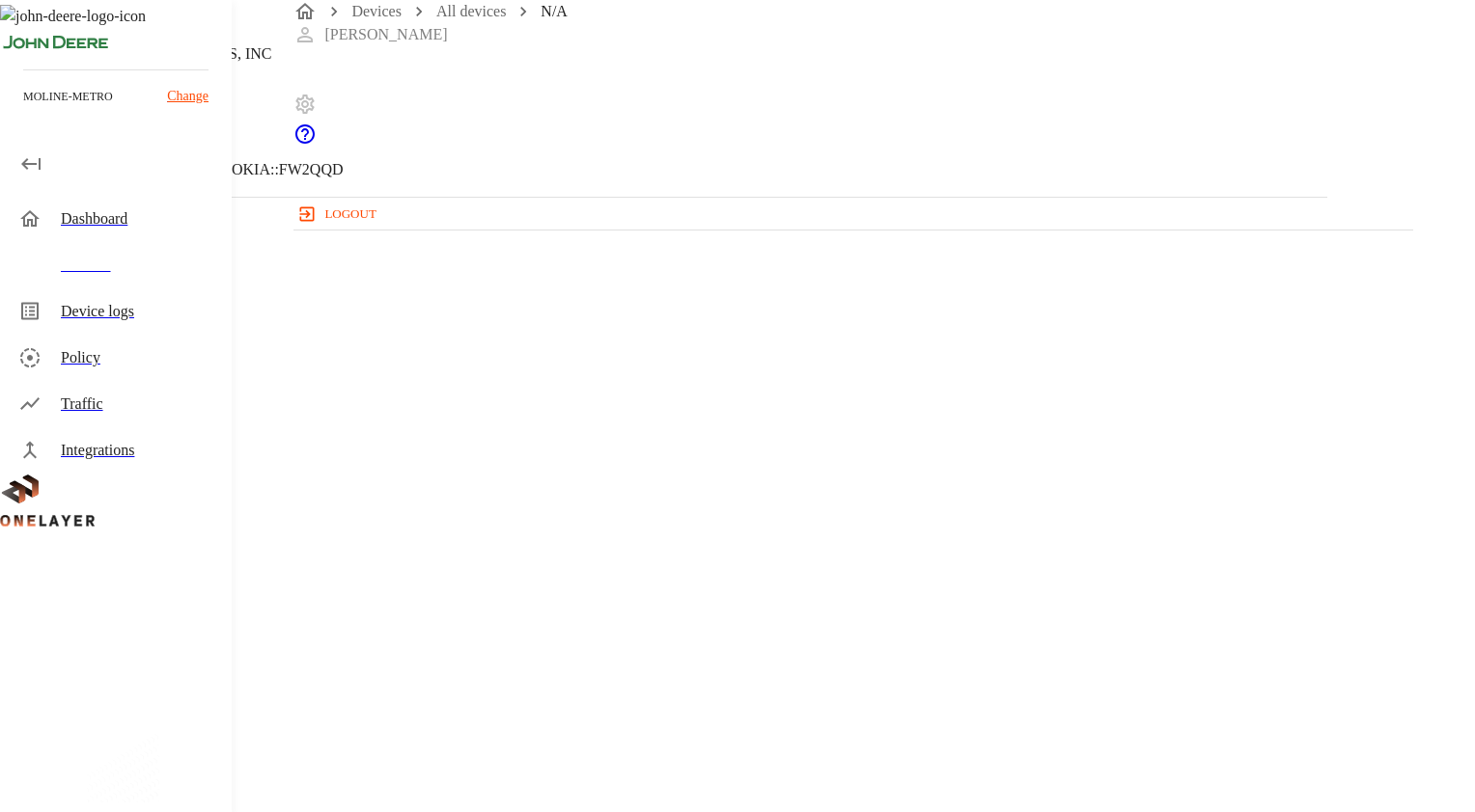
click at [12, 108] on icon at bounding box center [6, 99] width 12 height 20
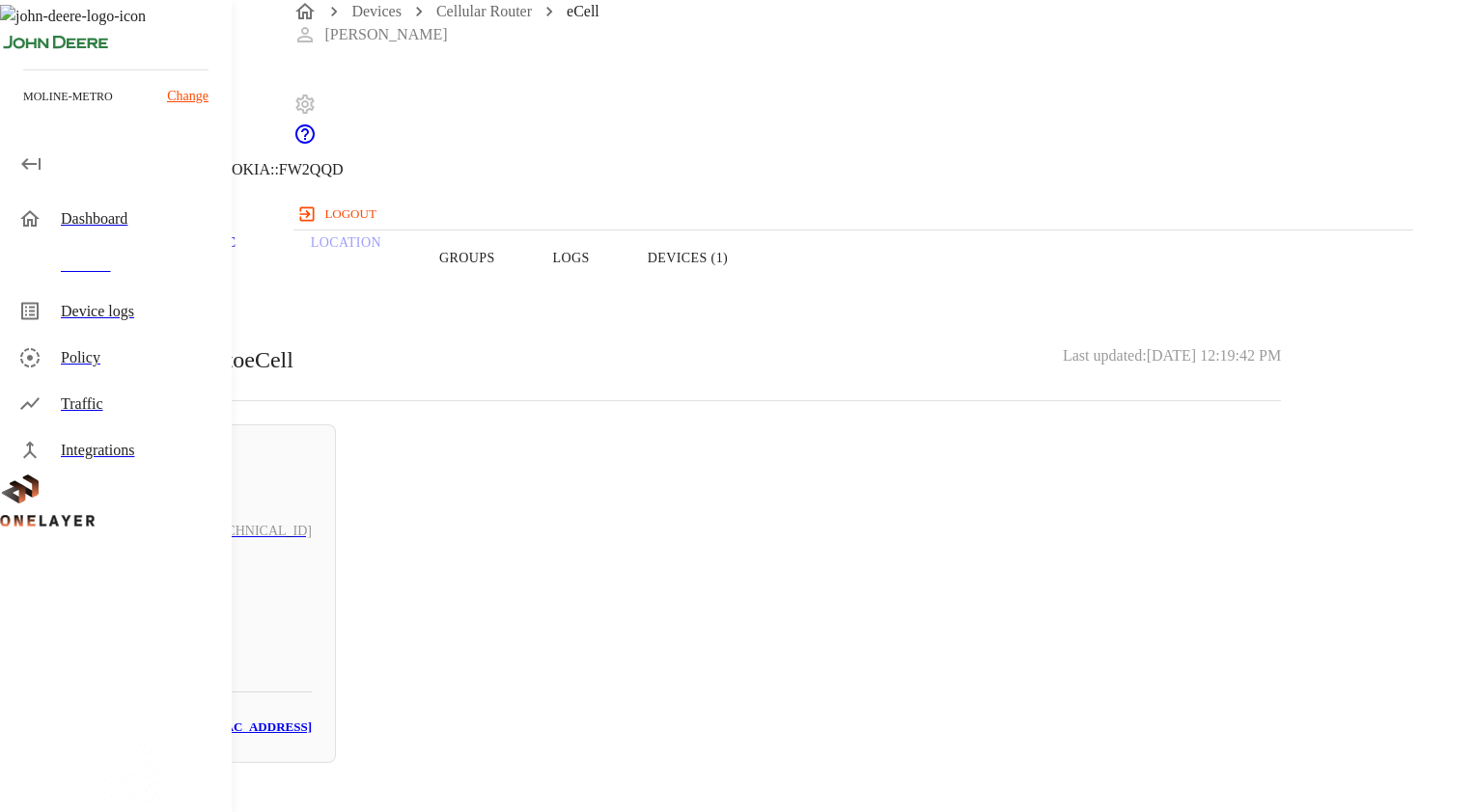
click at [312, 531] on h6 "[TECHNICAL_ID]" at bounding box center [259, 532] width 106 height 22
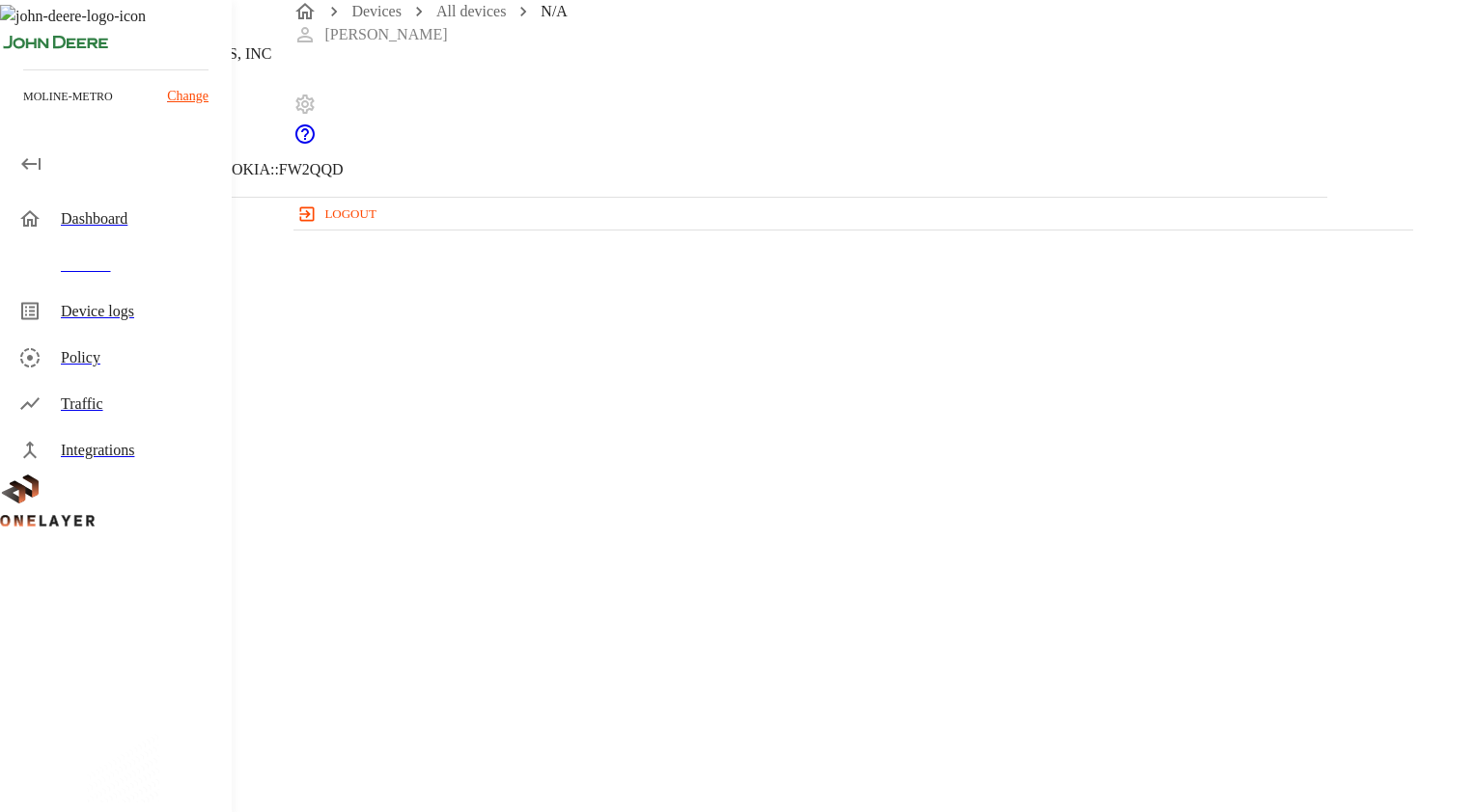
click at [24, 110] on icon at bounding box center [12, 99] width 24 height 24
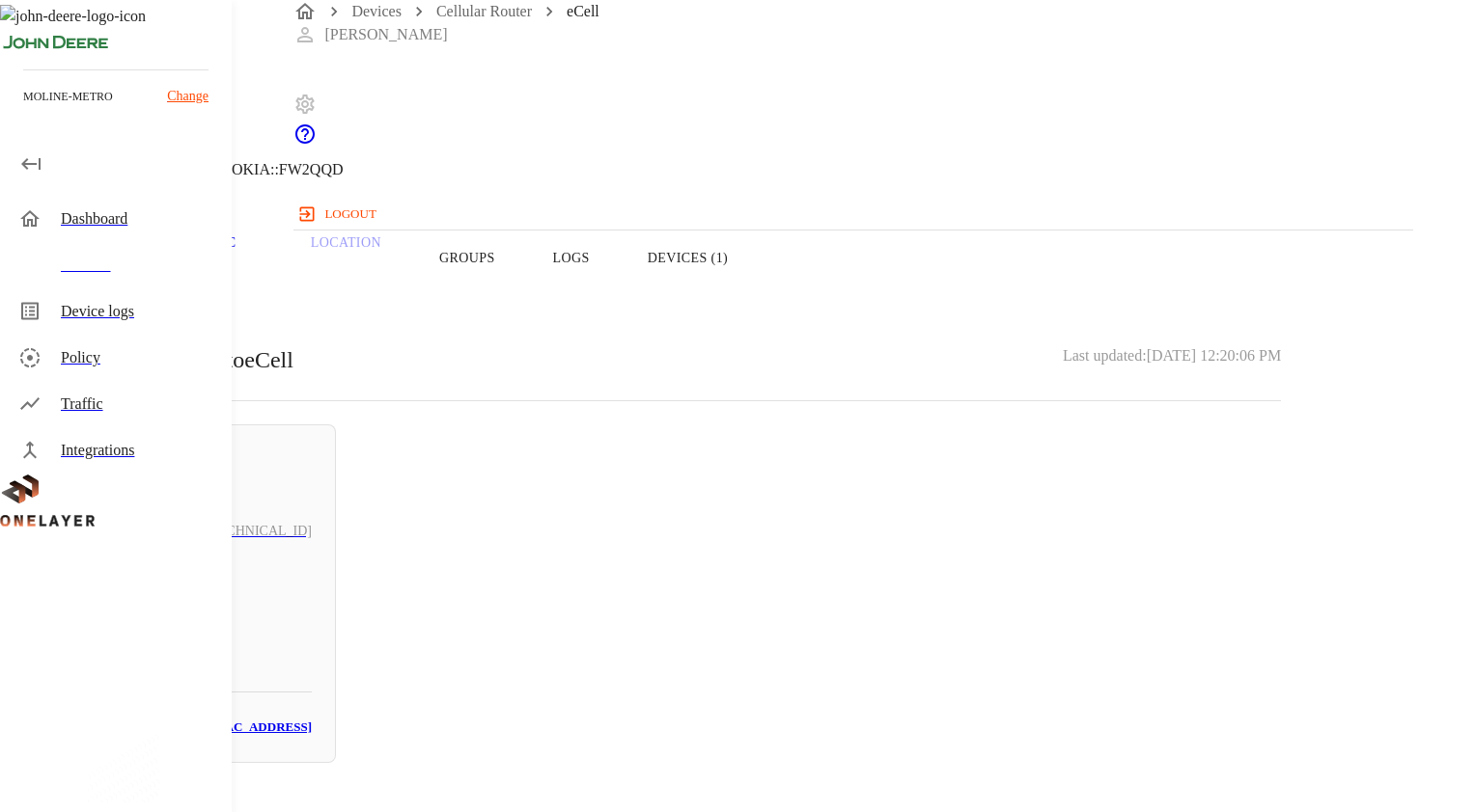
click at [312, 523] on h6 "[TECHNICAL_ID]" at bounding box center [259, 532] width 106 height 22
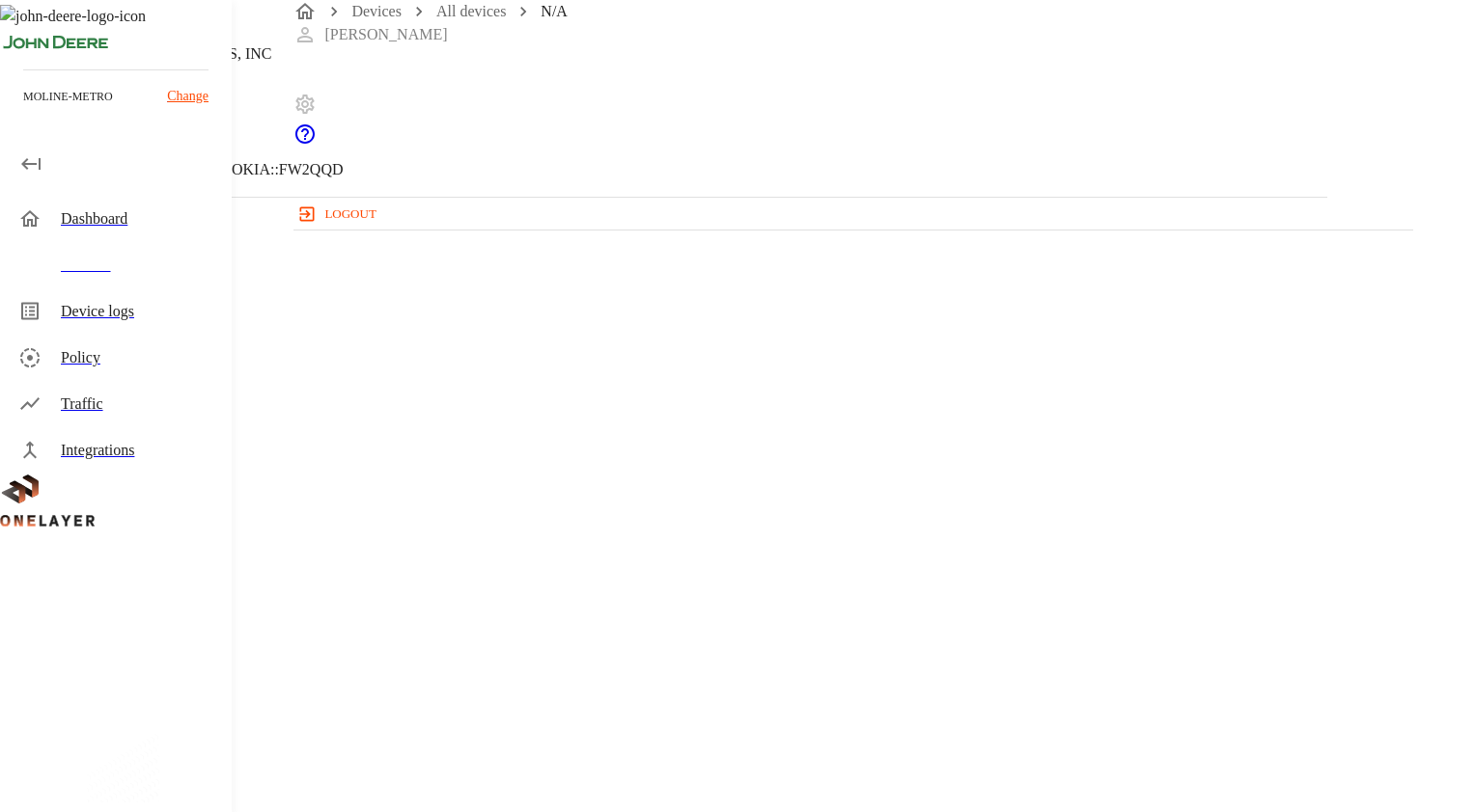
click at [24, 110] on icon at bounding box center [12, 99] width 24 height 24
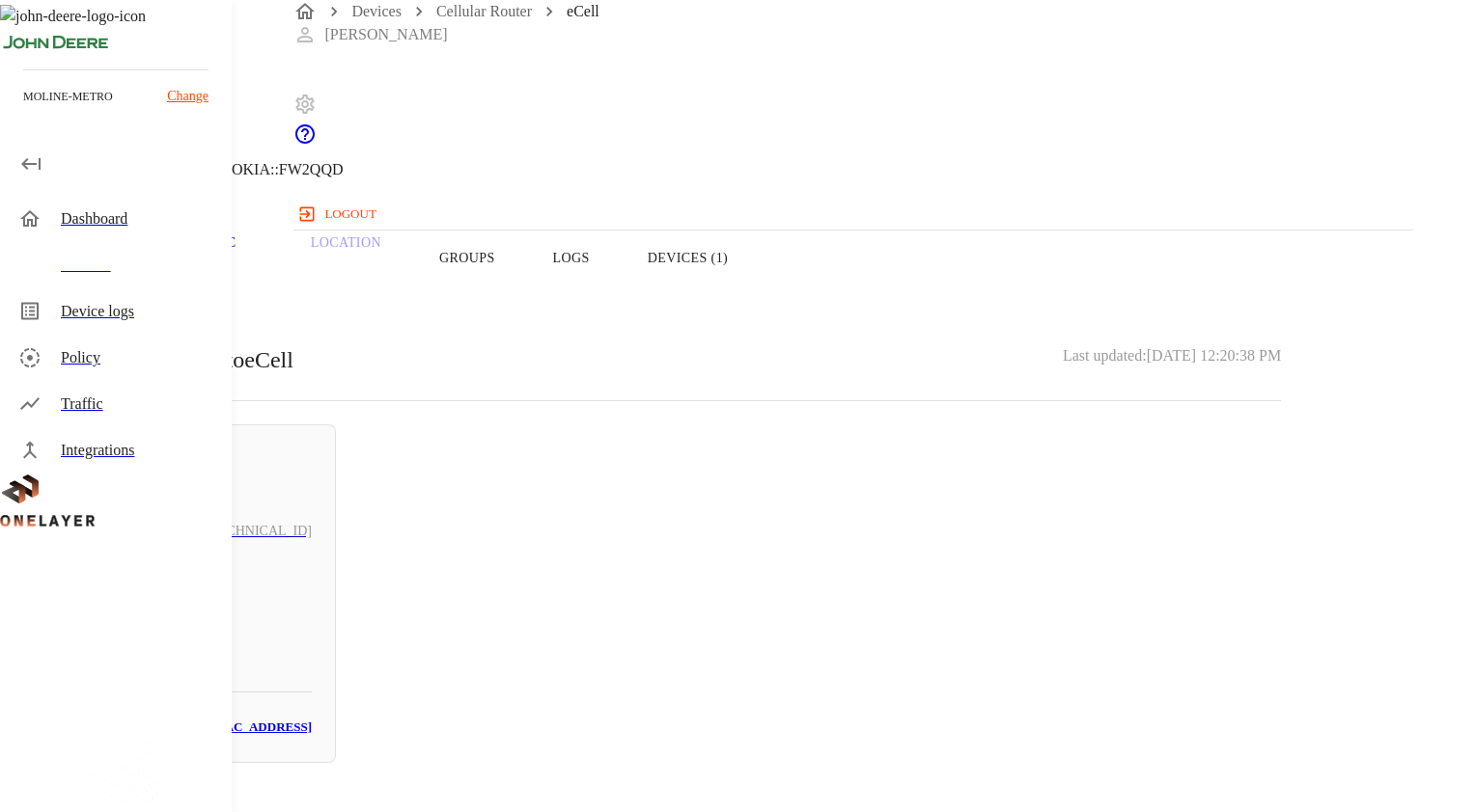
click at [312, 517] on div "[TECHNICAL_ID]" at bounding box center [191, 531] width 241 height 70
